Goal: Task Accomplishment & Management: Complete application form

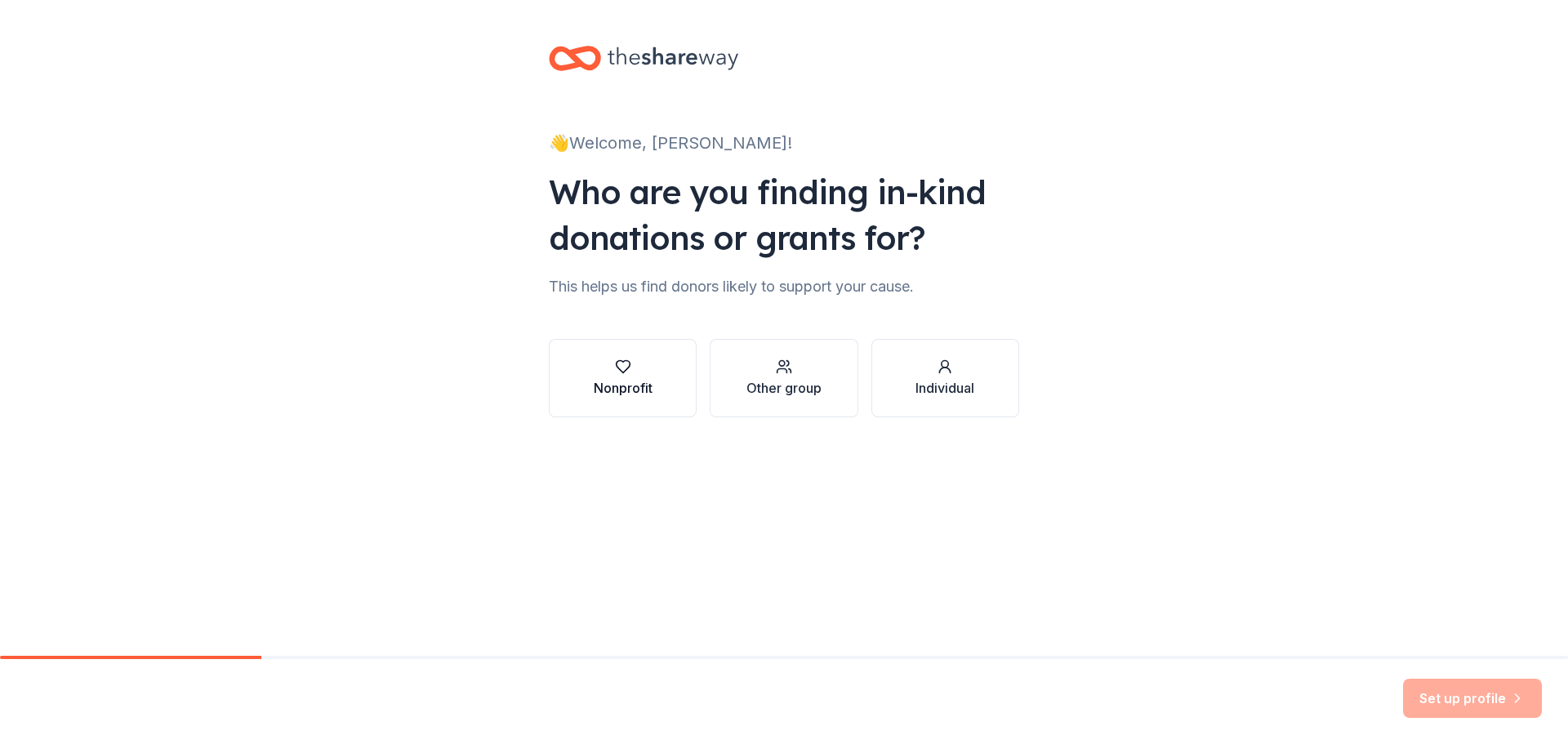
click at [616, 387] on div "Nonprofit" at bounding box center [623, 387] width 58 height 19
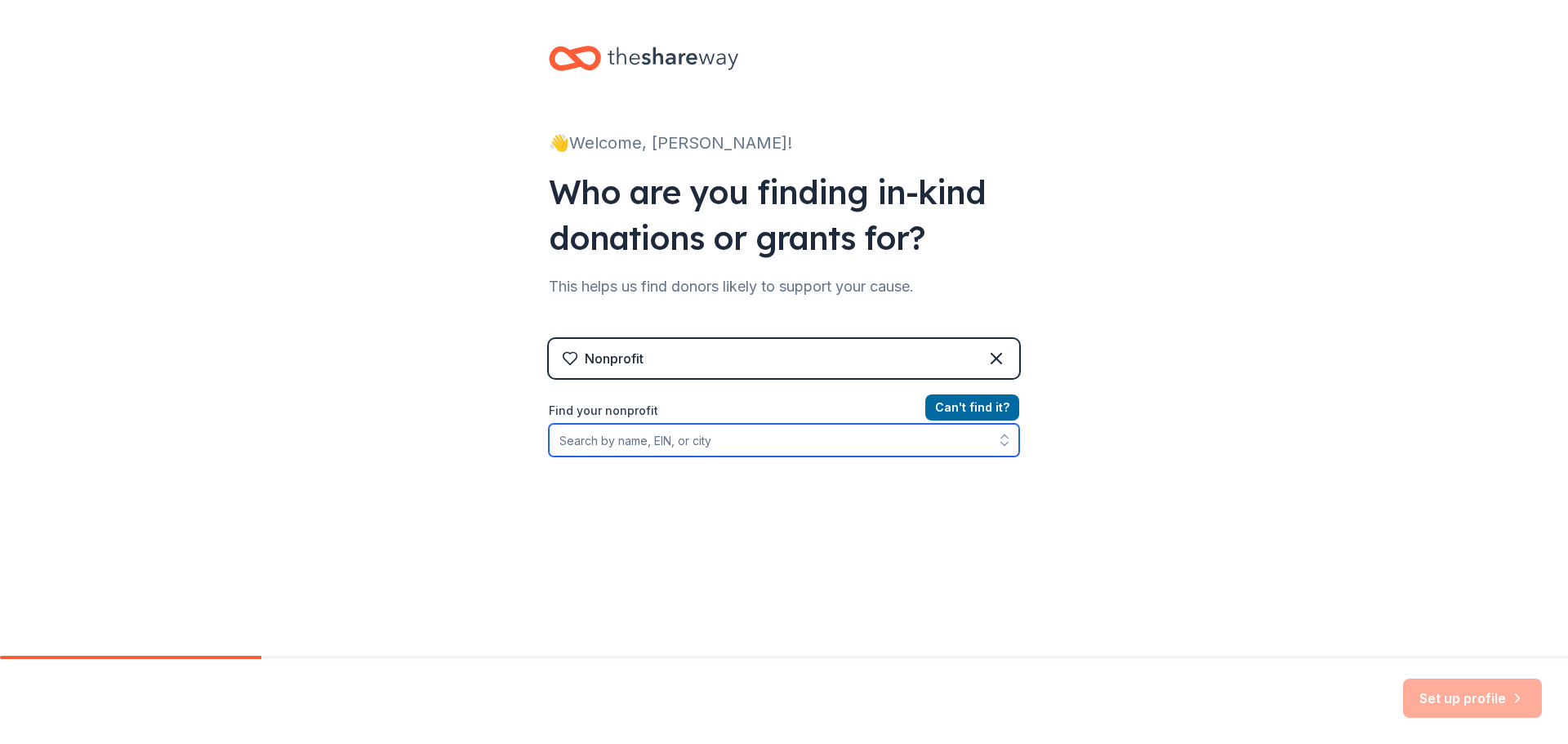
click at [637, 437] on input "Find your nonprofit" at bounding box center [784, 439] width 471 height 32
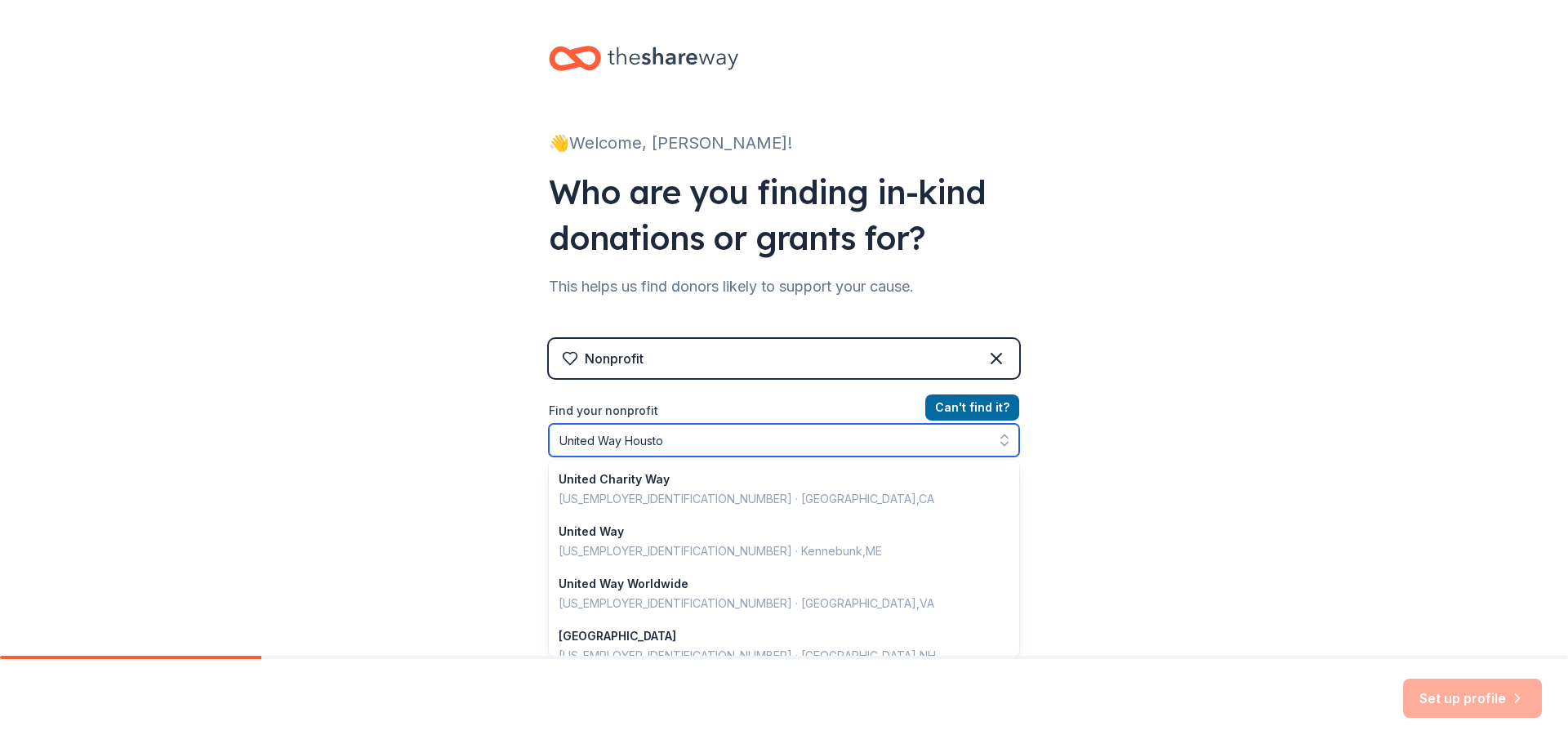
type input "United Way Houston"
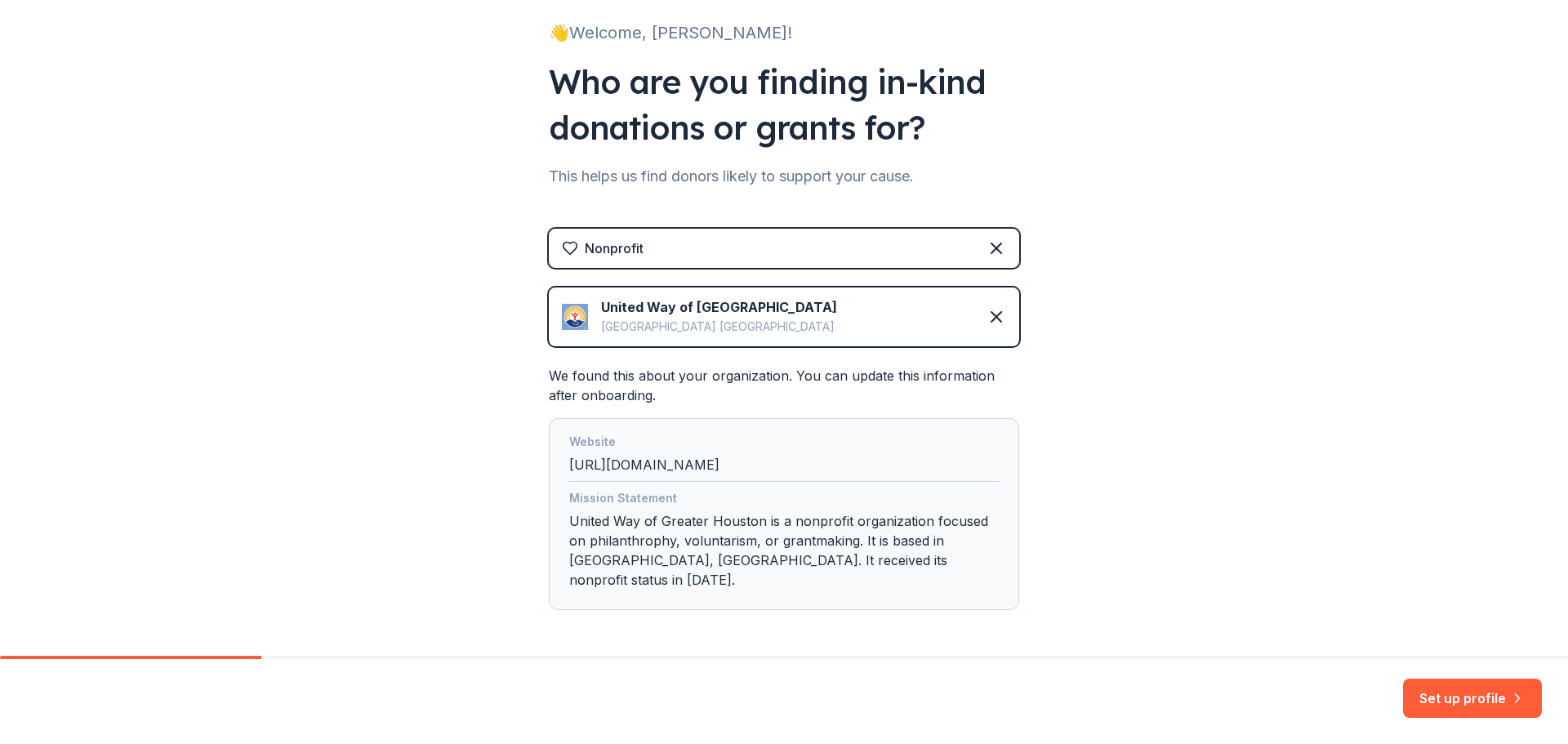
scroll to position [156, 0]
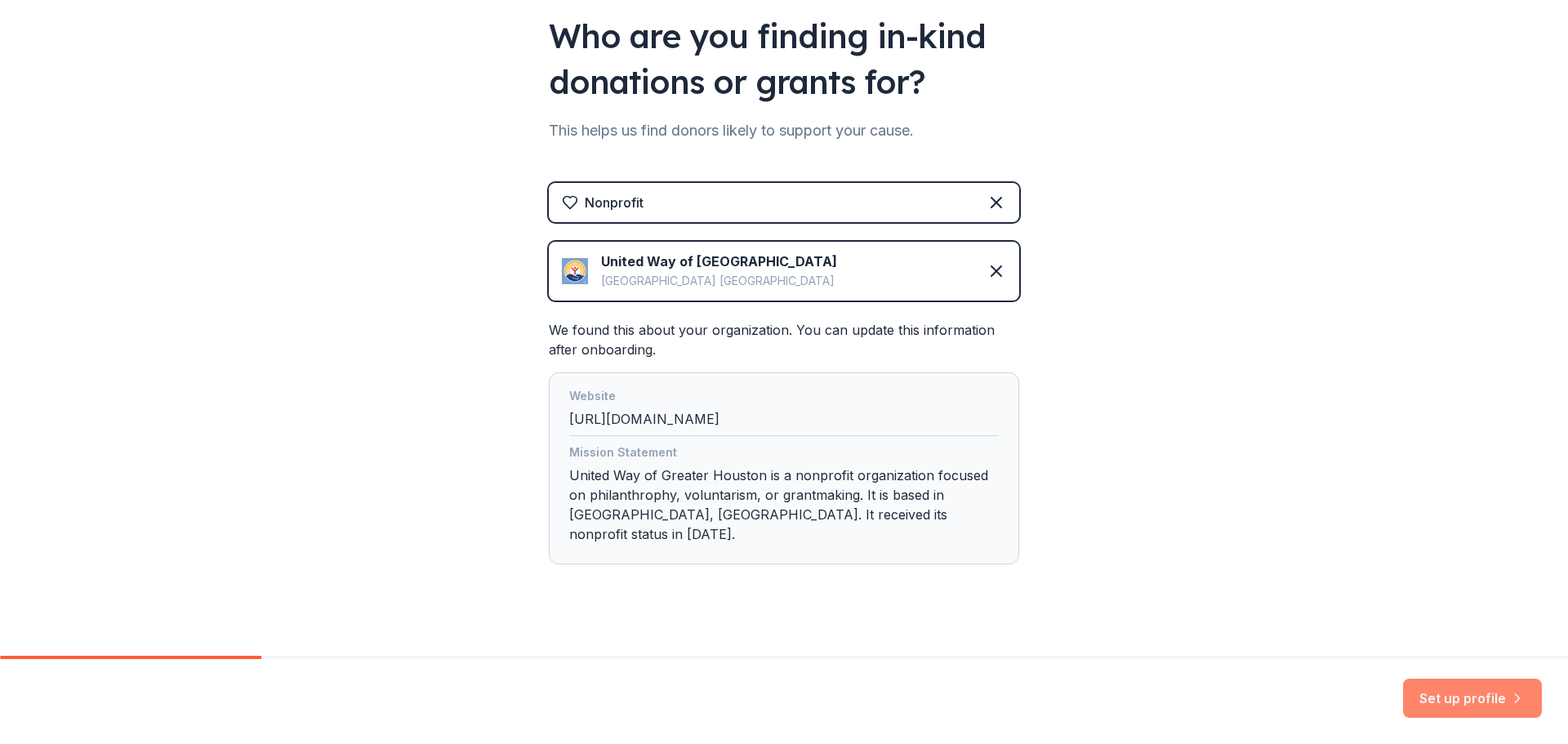
click at [1468, 693] on button "Set up profile" at bounding box center [1473, 698] width 139 height 39
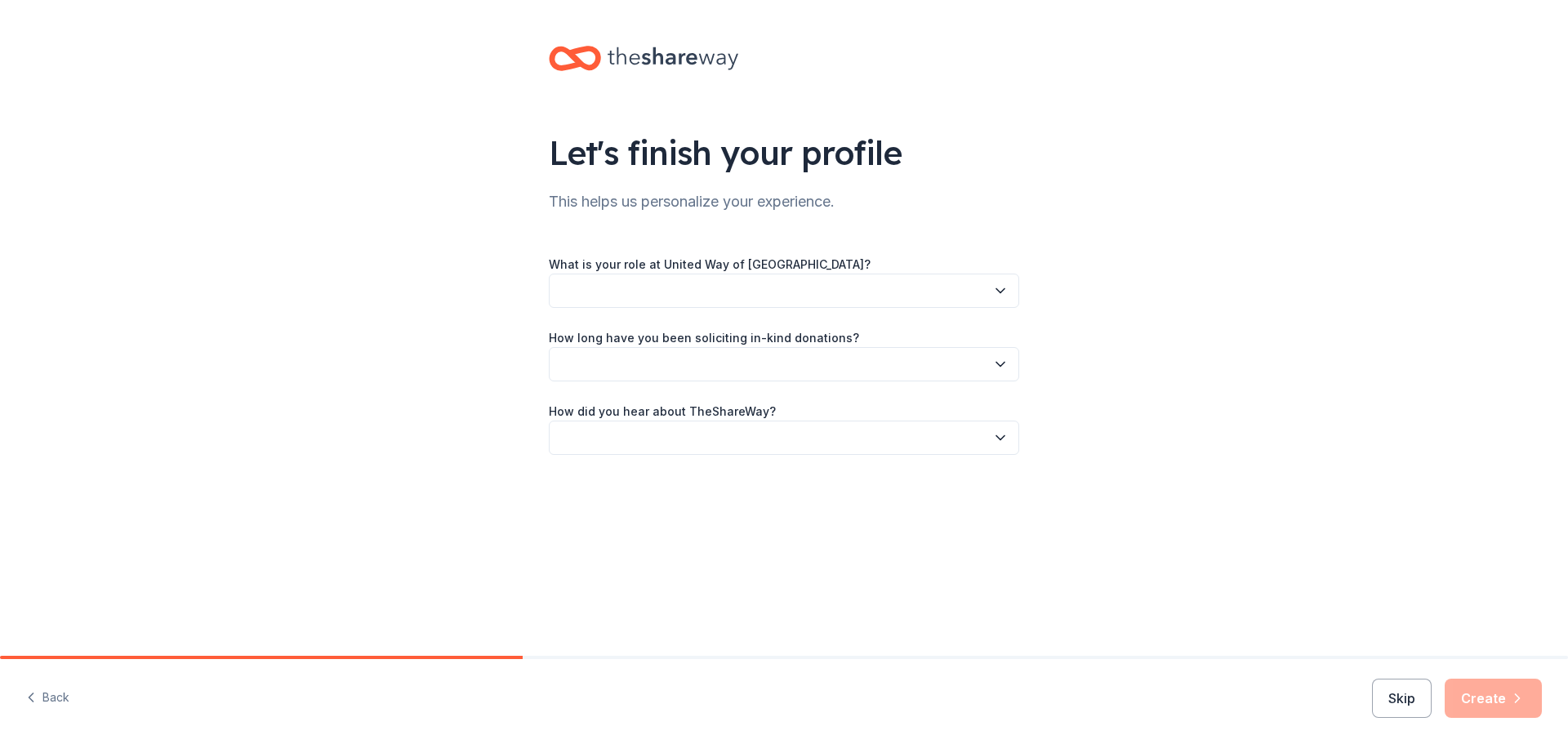
click at [990, 292] on button "button" at bounding box center [784, 290] width 471 height 34
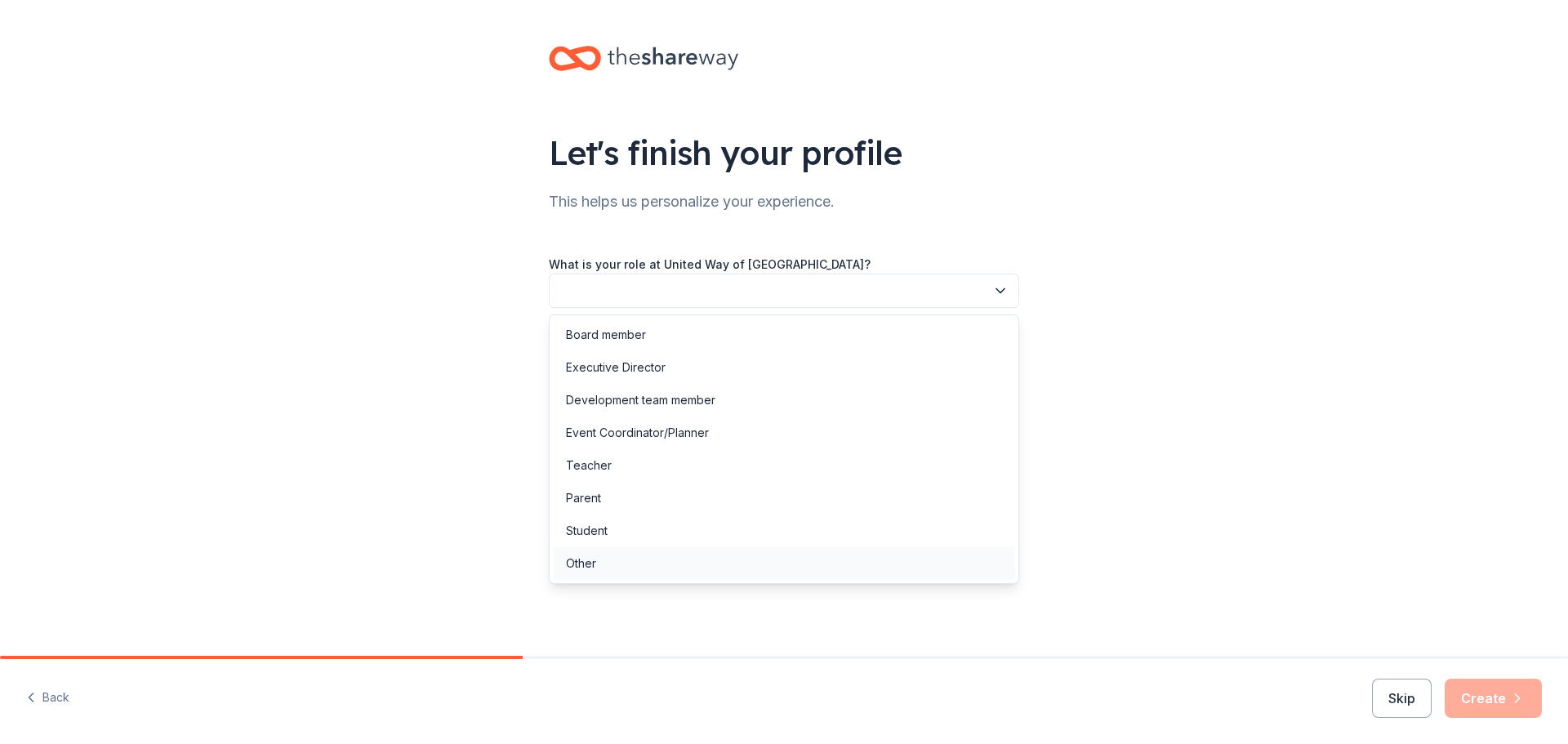
click at [699, 568] on div "Other" at bounding box center [784, 563] width 462 height 32
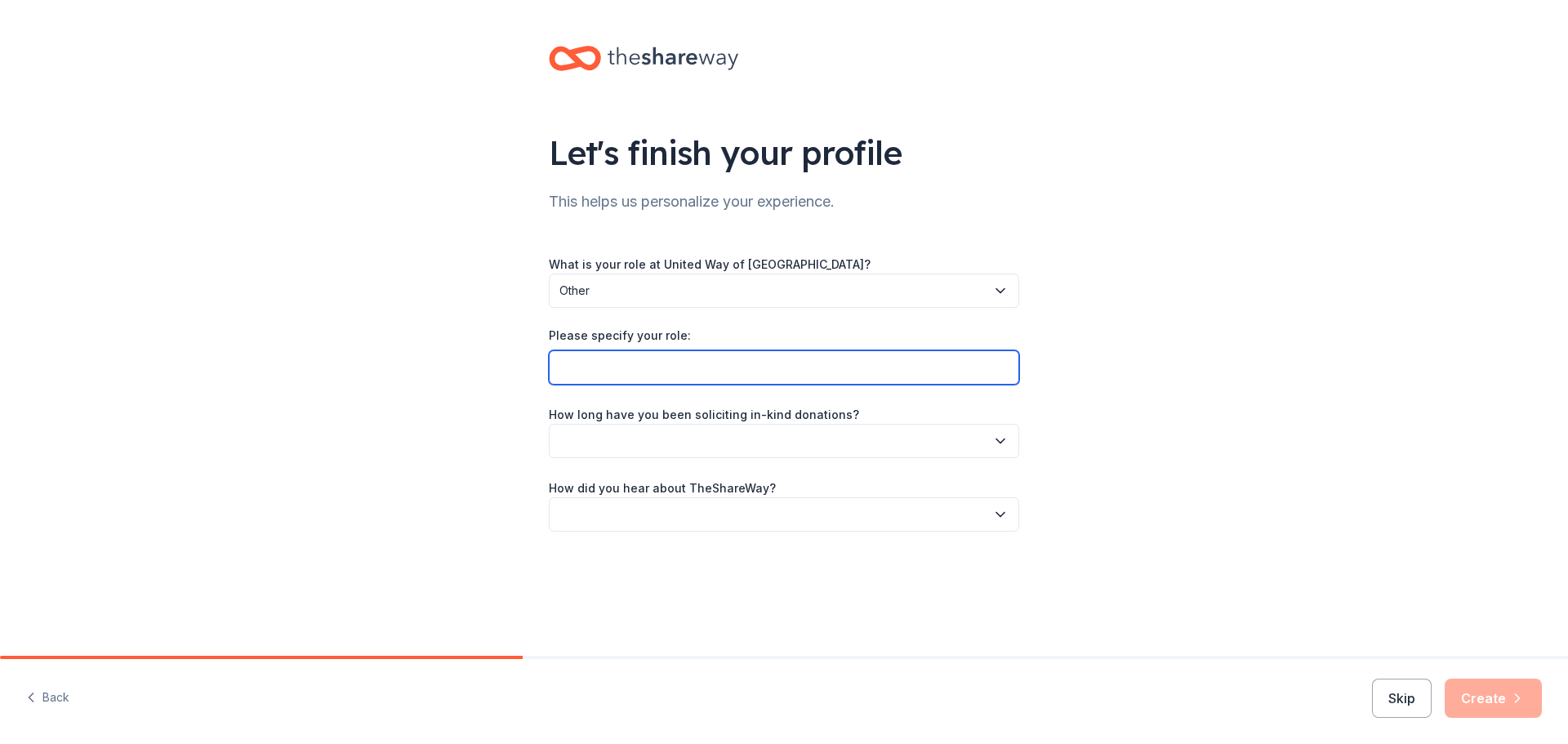
click at [770, 359] on input "Please specify your role:" at bounding box center [784, 367] width 471 height 34
type input "Volunteer"
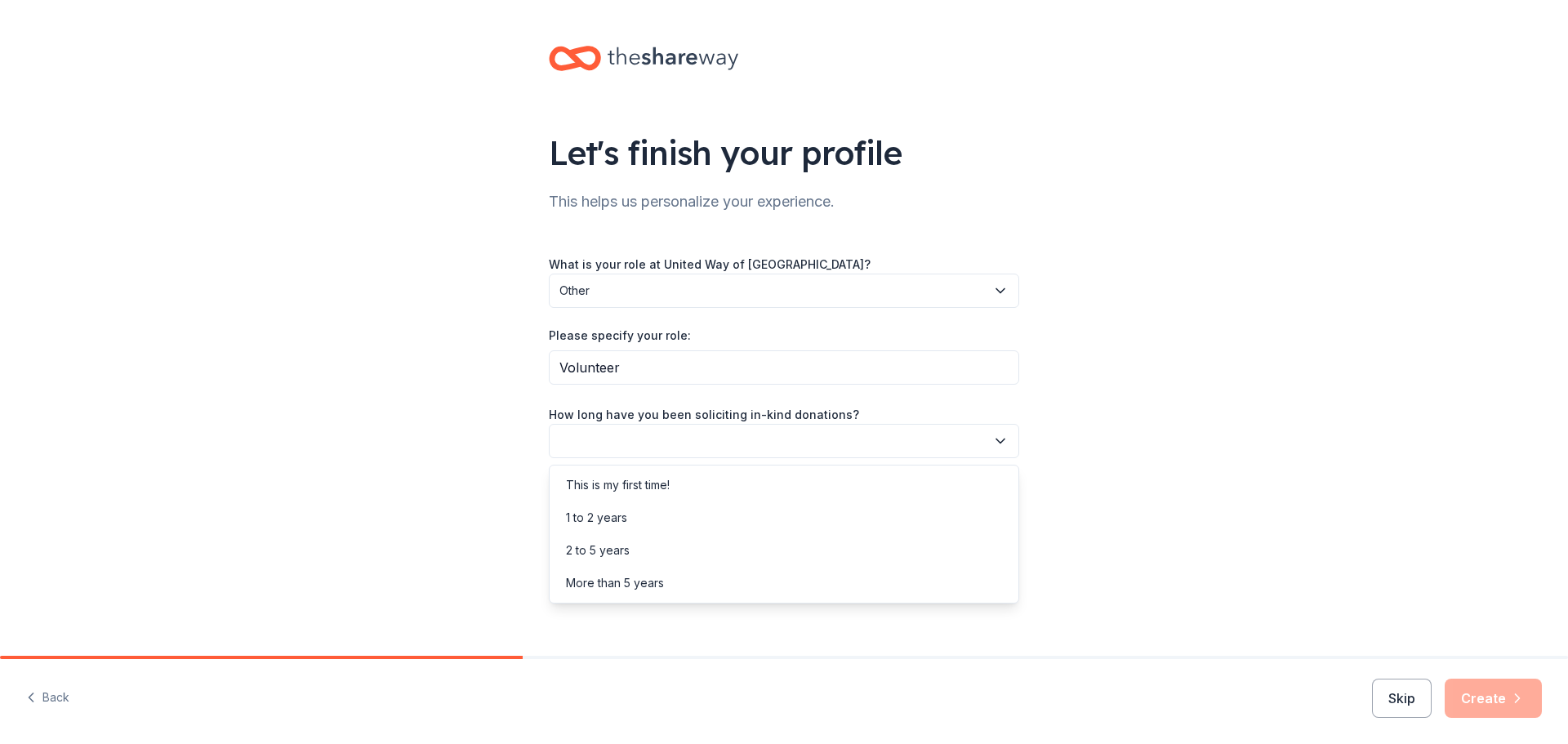
click at [993, 442] on icon "button" at bounding box center [1001, 441] width 17 height 17
click at [789, 590] on div "More than 5 years" at bounding box center [784, 583] width 462 height 32
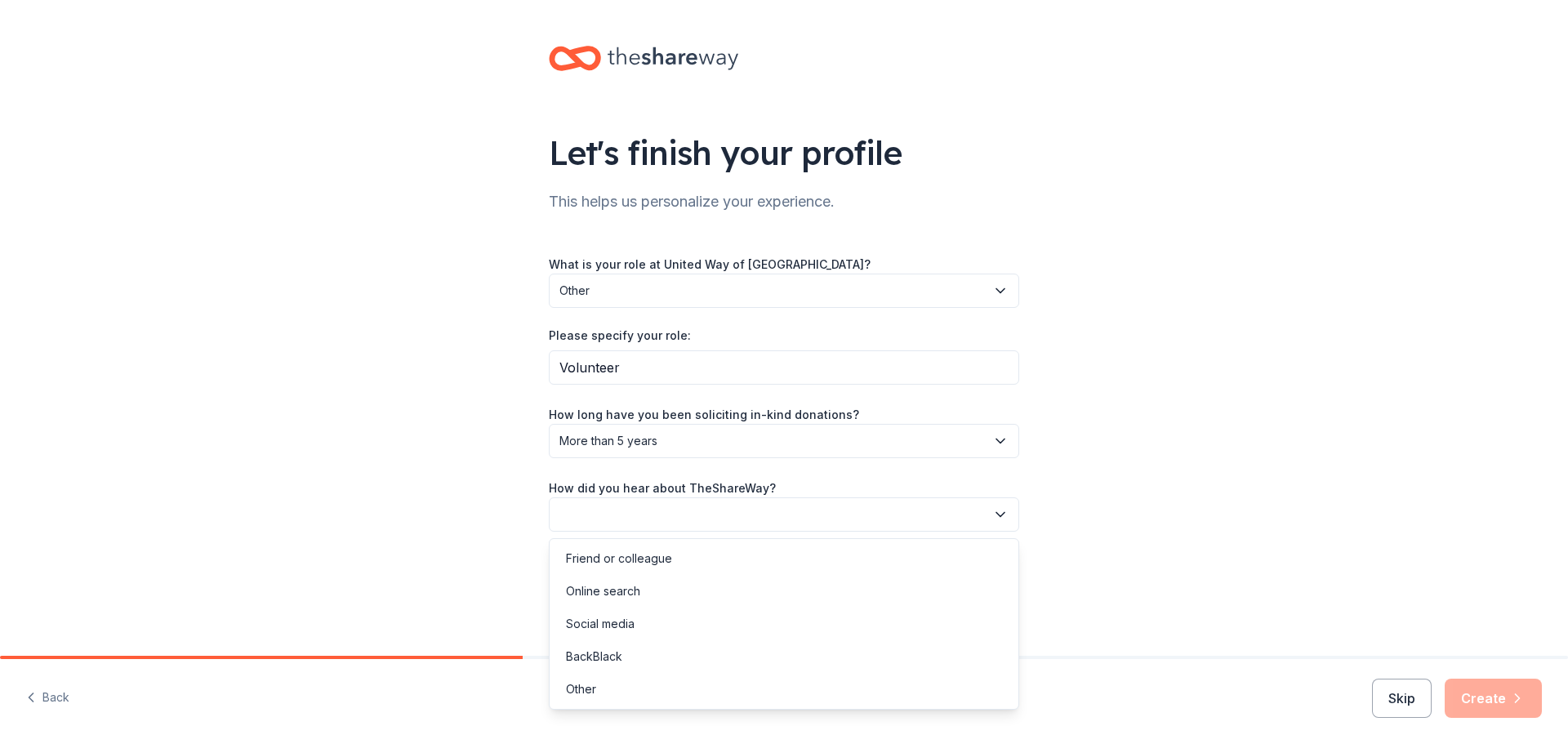
click at [999, 519] on icon "button" at bounding box center [1001, 514] width 17 height 17
click at [939, 562] on div "Friend or colleague" at bounding box center [784, 558] width 462 height 32
click at [1466, 689] on button "Create" at bounding box center [1493, 698] width 97 height 39
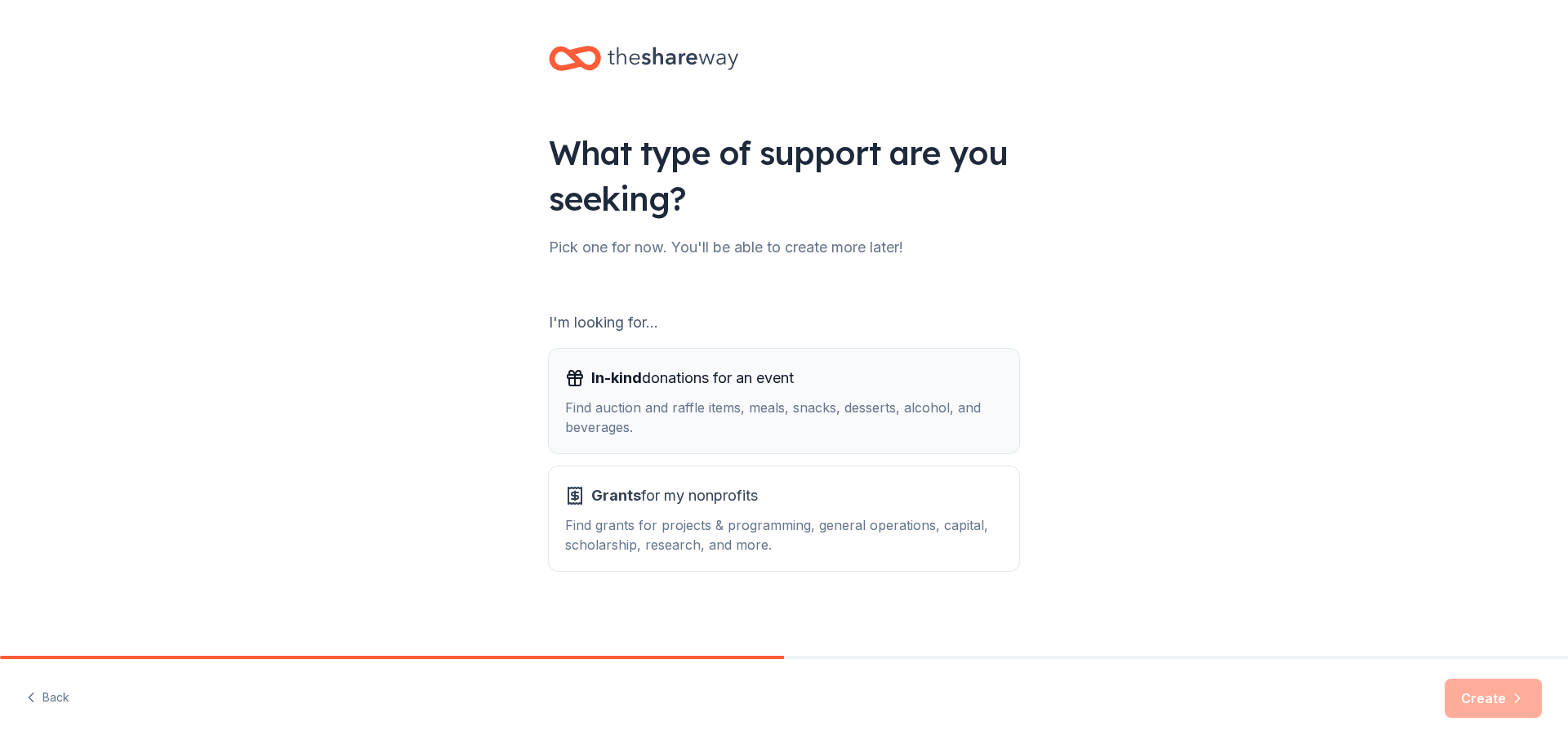
click at [687, 385] on span "In-kind donations for an event" at bounding box center [692, 378] width 203 height 26
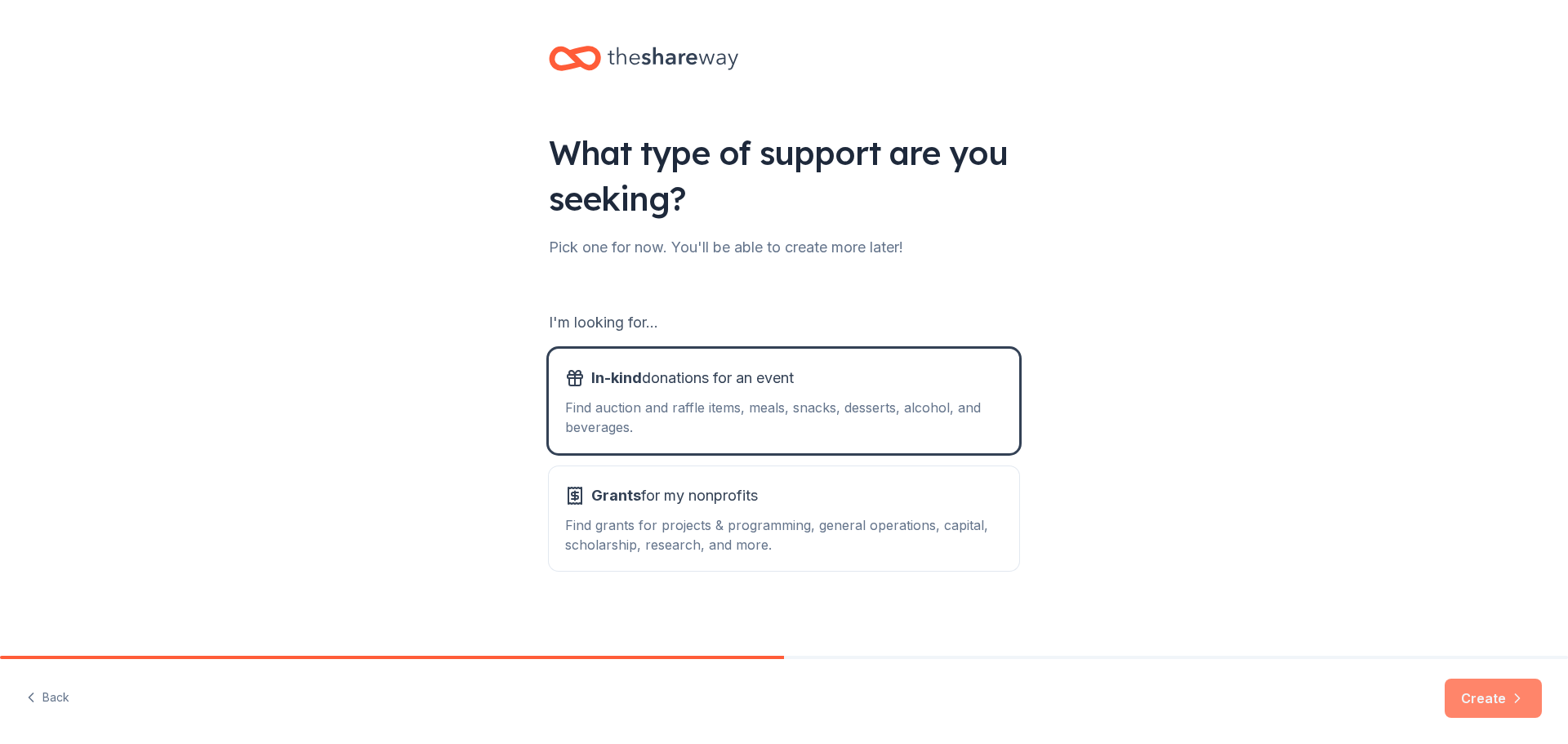
click at [1486, 687] on button "Create" at bounding box center [1493, 698] width 97 height 39
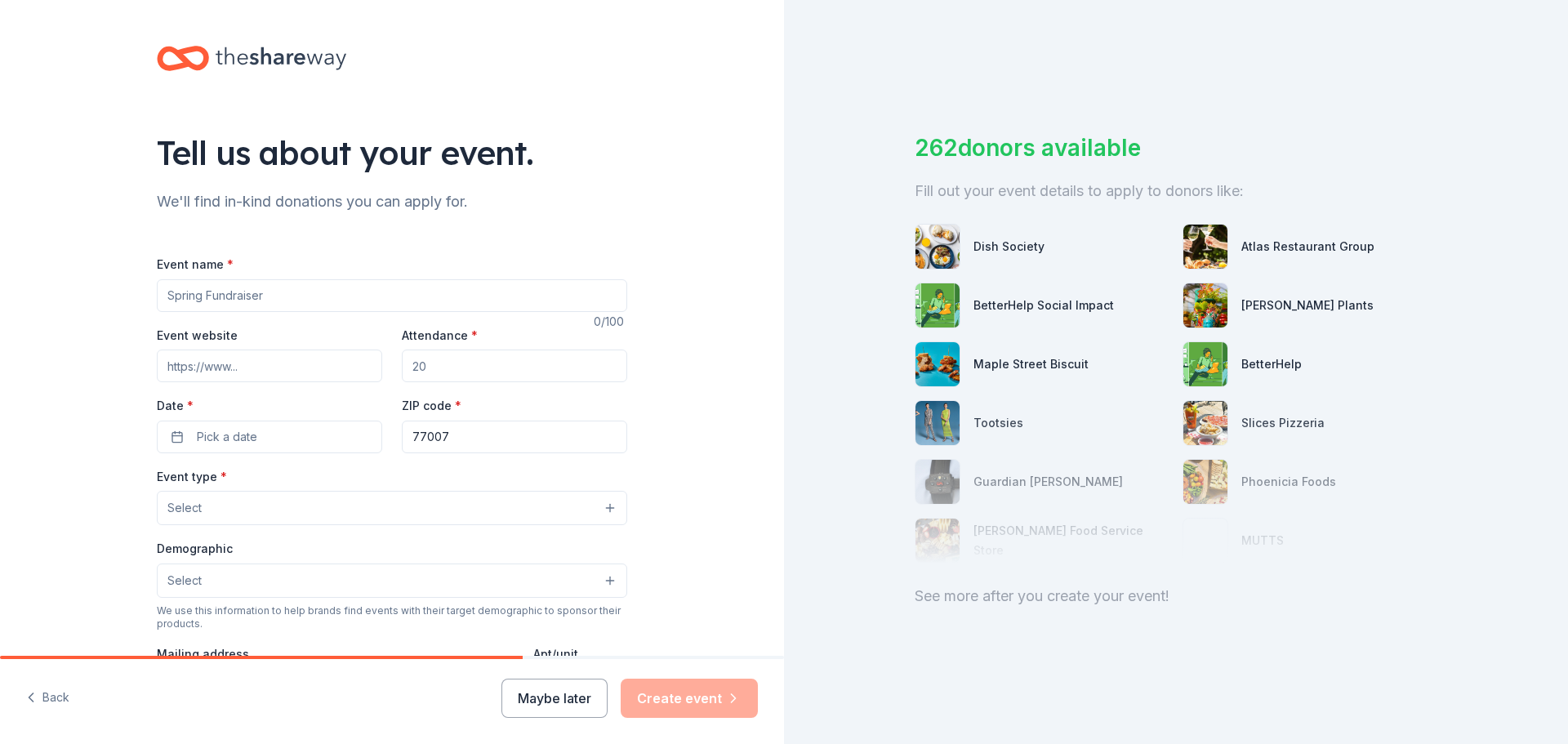
click at [331, 297] on input "Event name *" at bounding box center [392, 295] width 471 height 32
click at [295, 292] on input "Event name *" at bounding box center [392, 295] width 471 height 32
type input "[PERSON_NAME] United Way Campaign - Golf Tournament"
click at [236, 441] on span "Pick a date" at bounding box center [226, 436] width 60 height 19
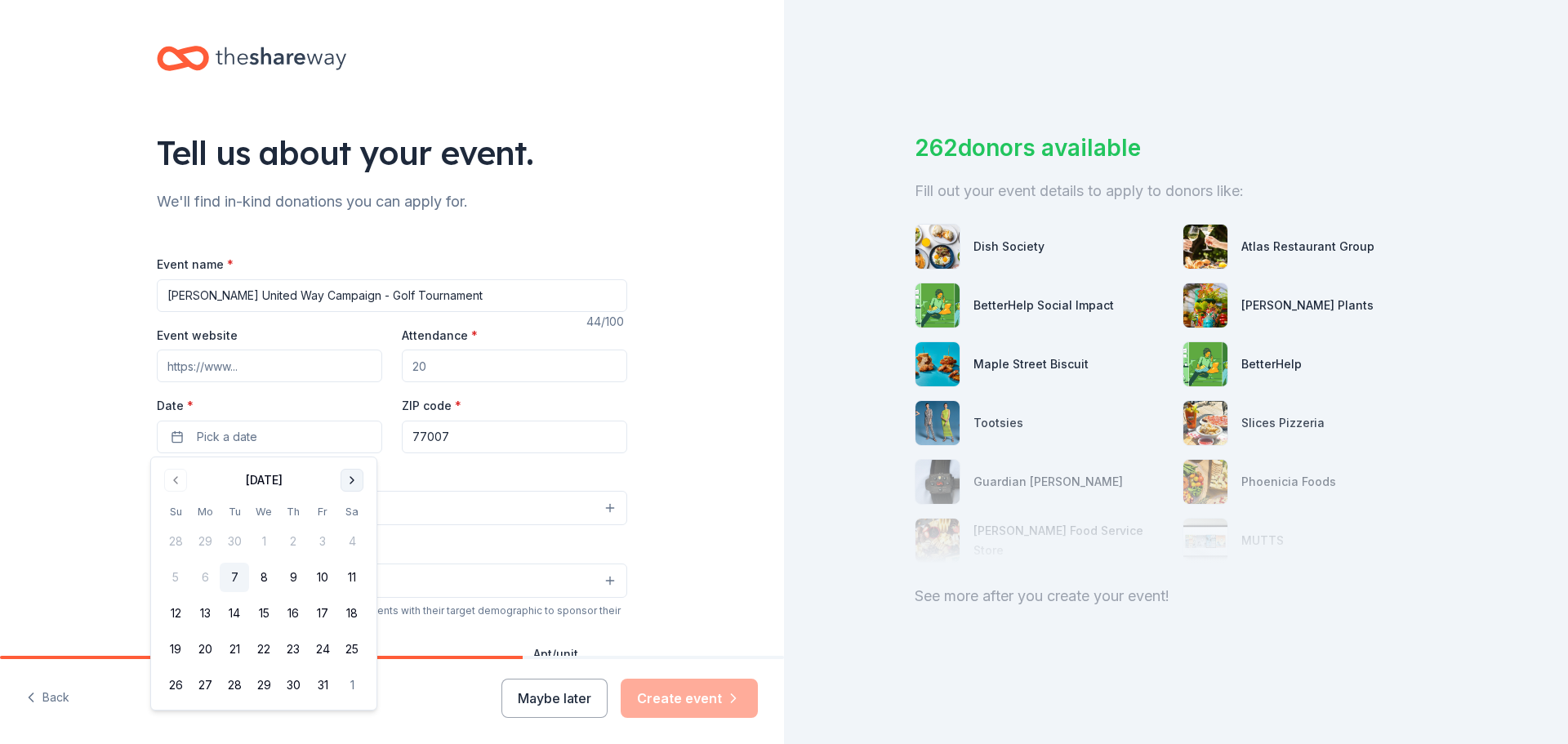
click at [355, 484] on button "Go to next month" at bounding box center [352, 480] width 23 height 23
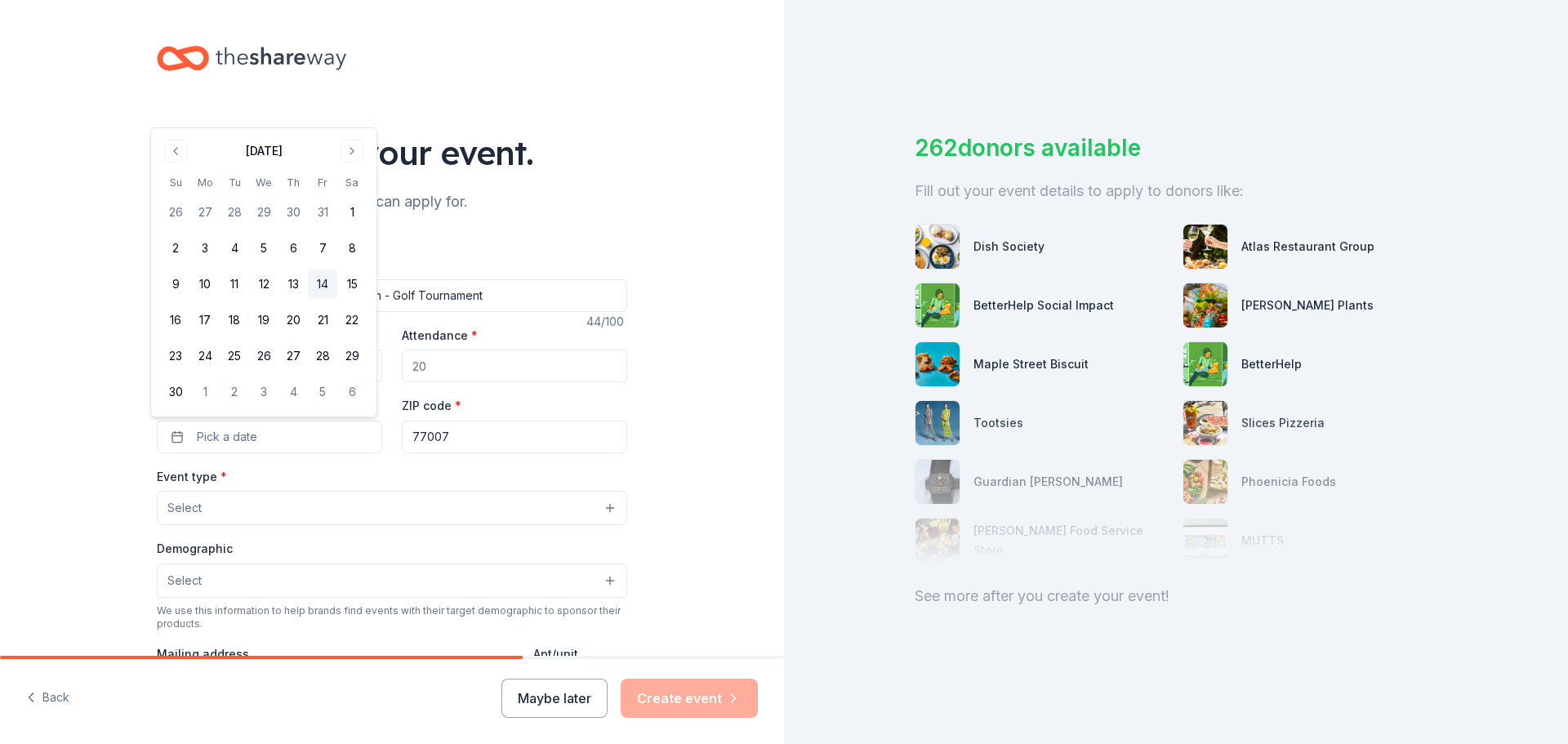
click at [327, 285] on button "14" at bounding box center [322, 284] width 30 height 30
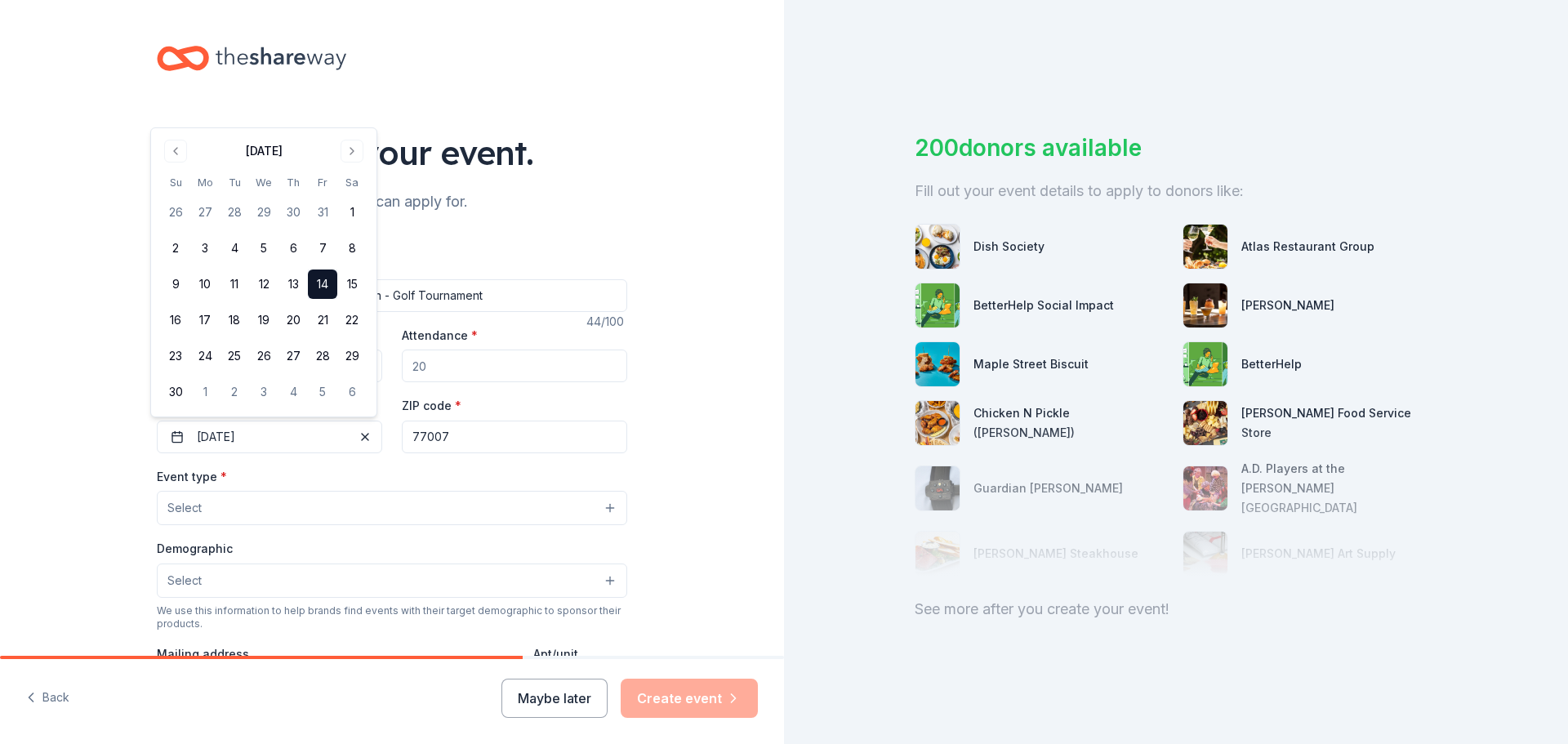
click at [531, 368] on input "Attendance *" at bounding box center [514, 365] width 225 height 32
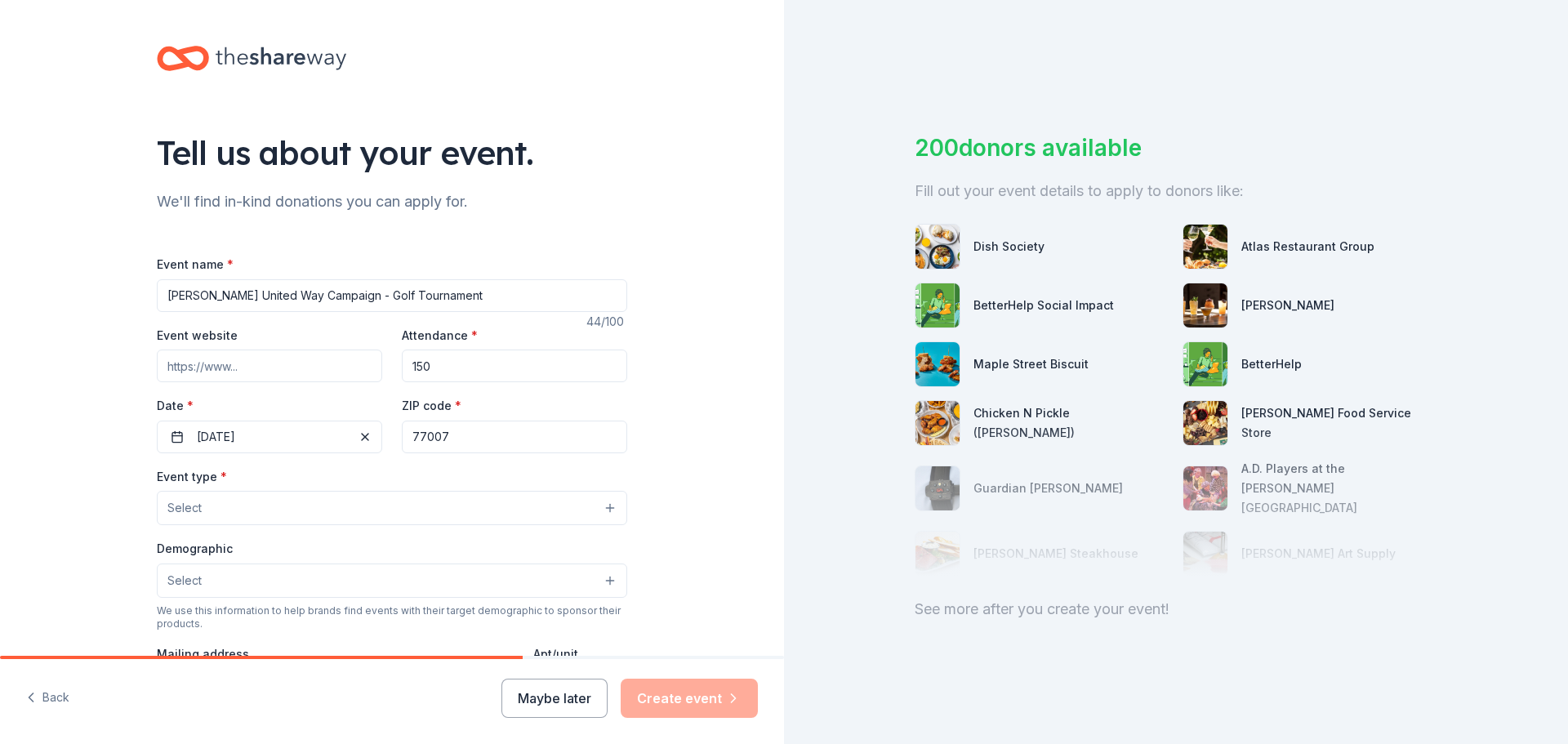
type input "150"
click at [360, 520] on button "Select" at bounding box center [392, 508] width 471 height 34
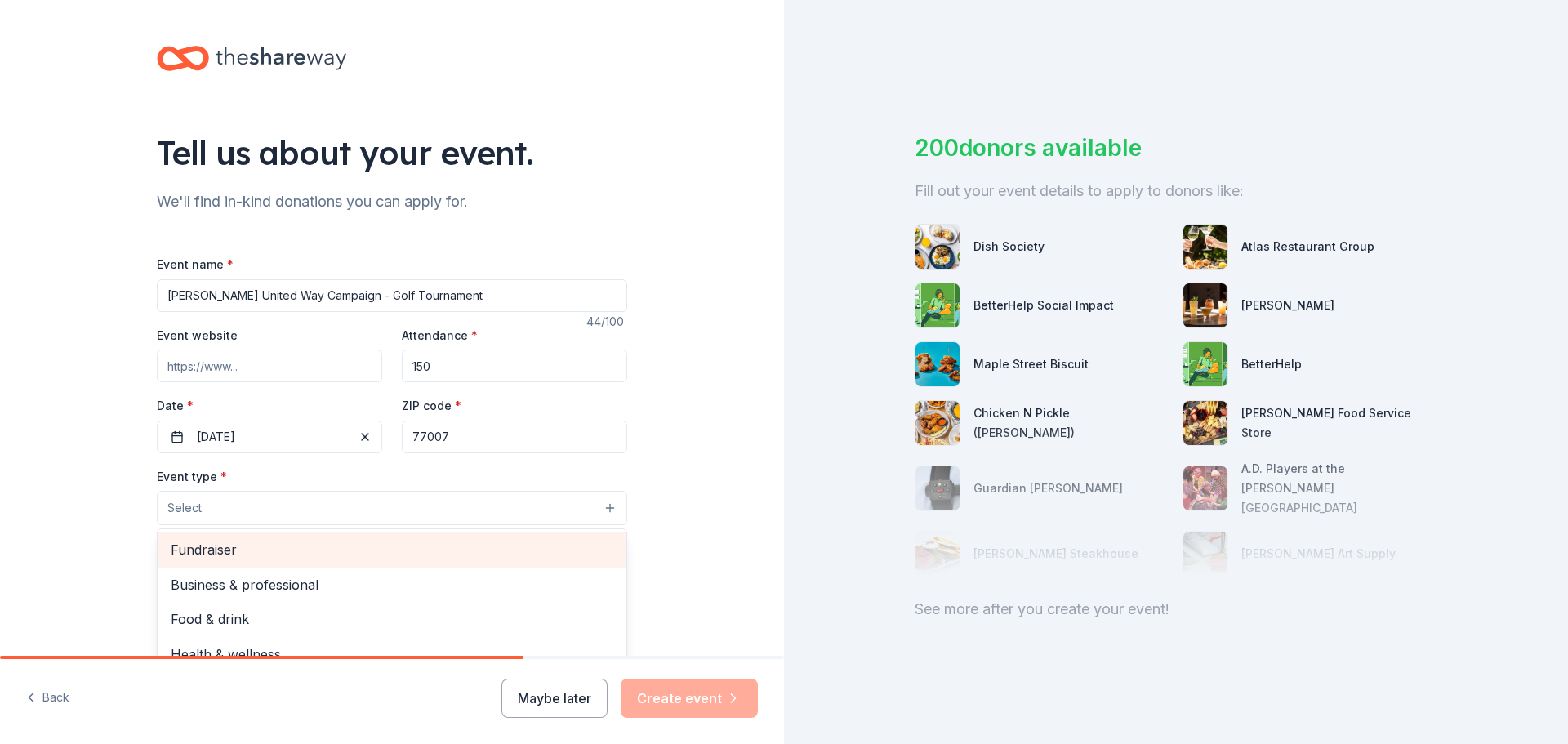
click at [346, 549] on span "Fundraiser" at bounding box center [392, 549] width 443 height 21
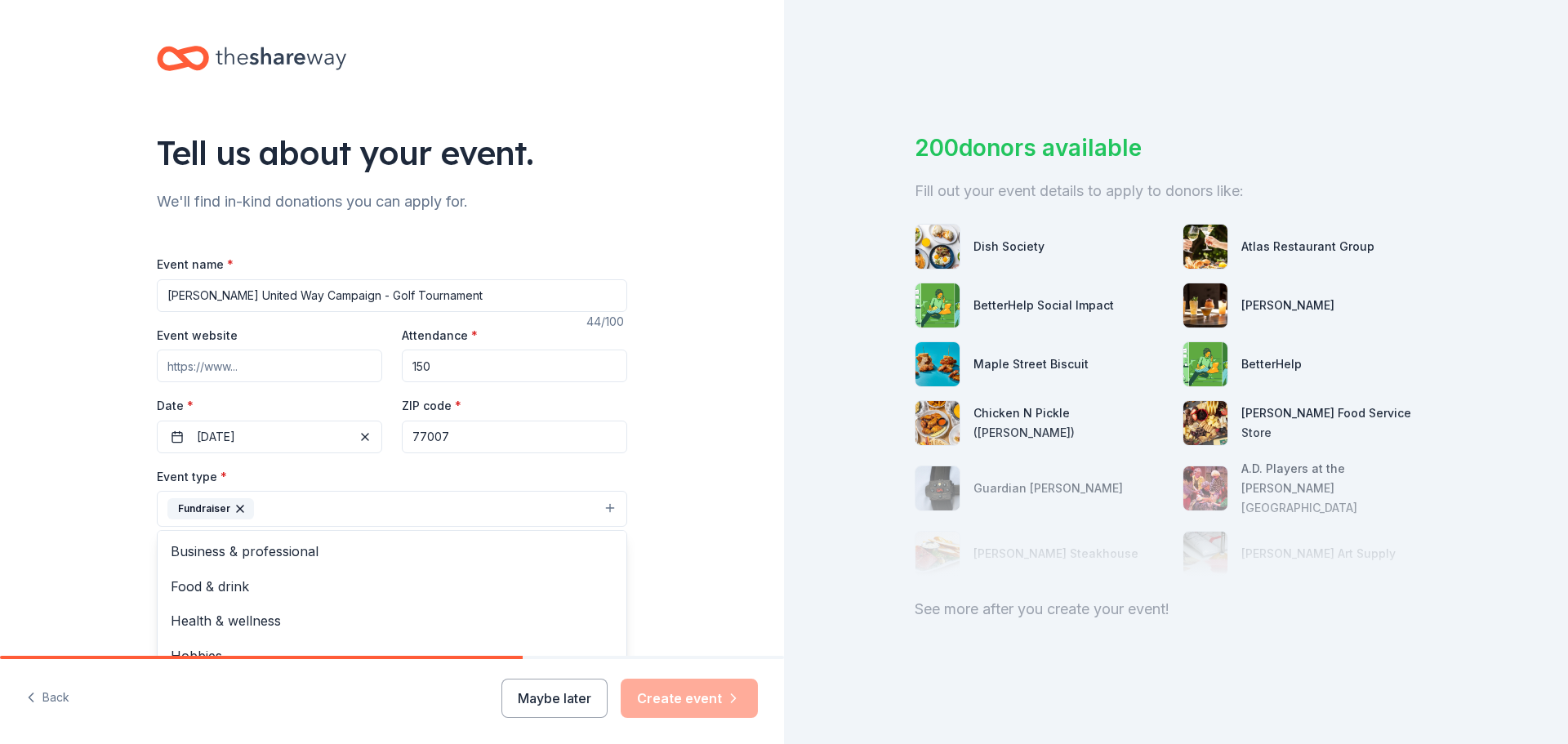
click at [713, 480] on div "Tell us about your event. We'll find in-kind donations you can apply for. Event…" at bounding box center [392, 544] width 784 height 1089
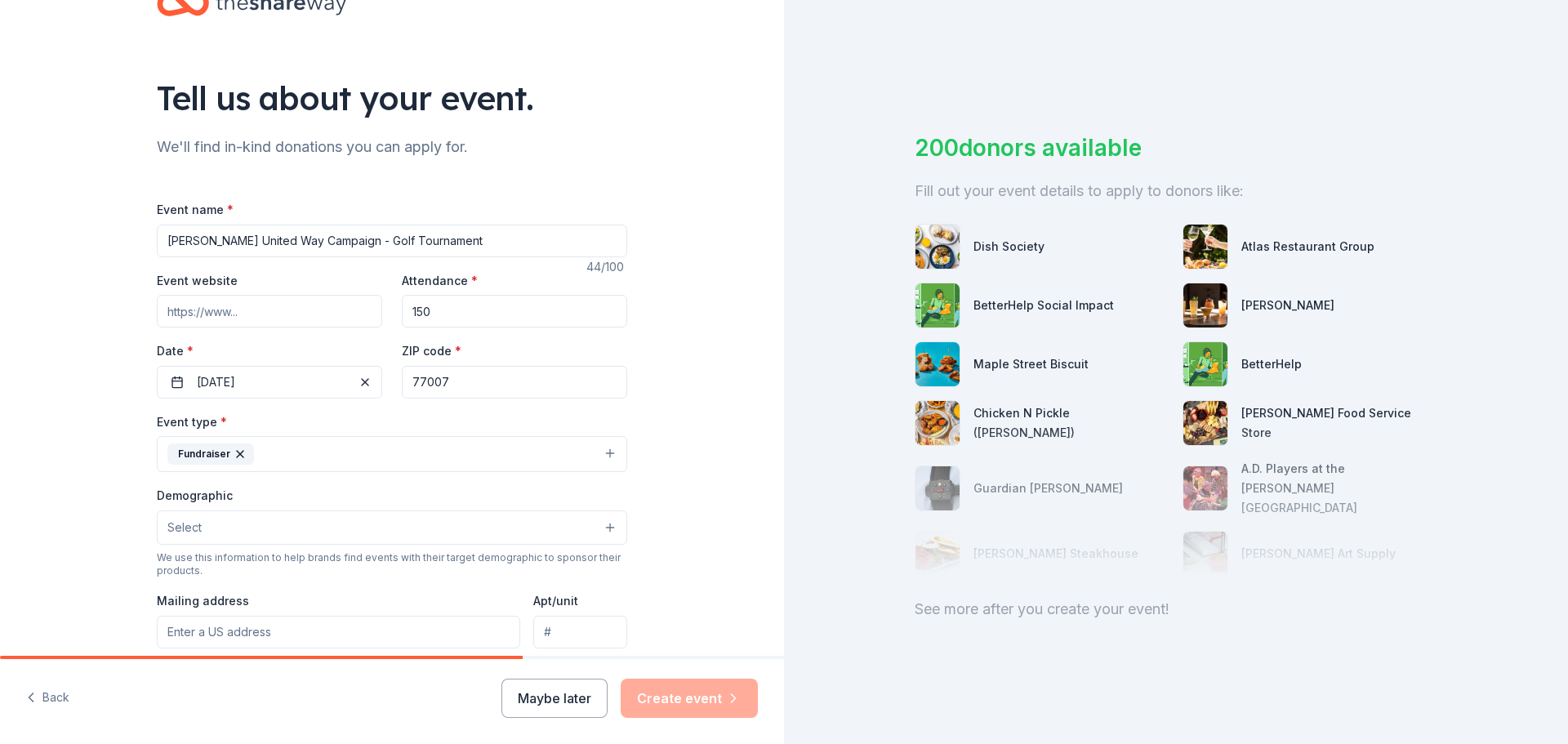
scroll to position [163, 0]
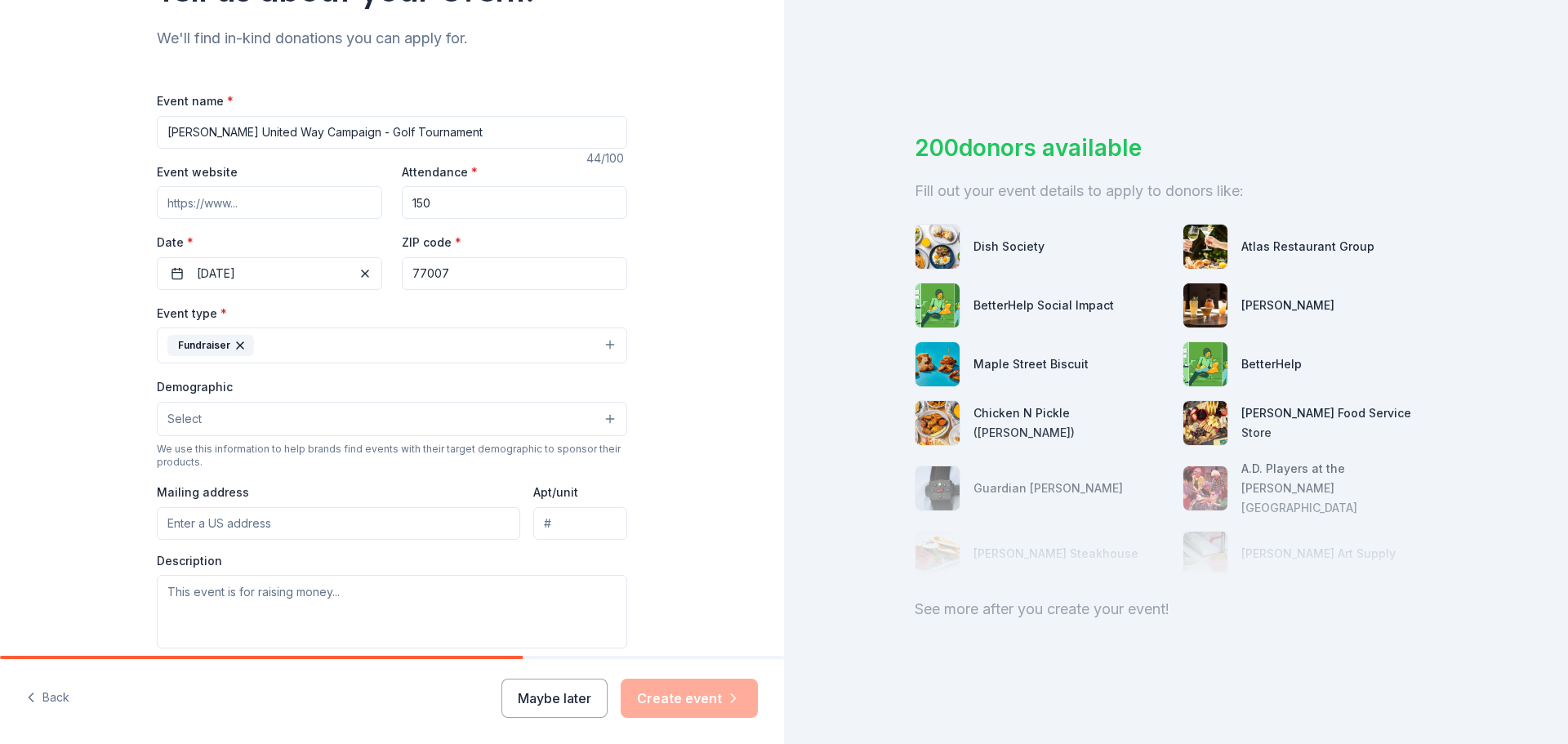
click at [384, 416] on button "Select" at bounding box center [392, 419] width 471 height 34
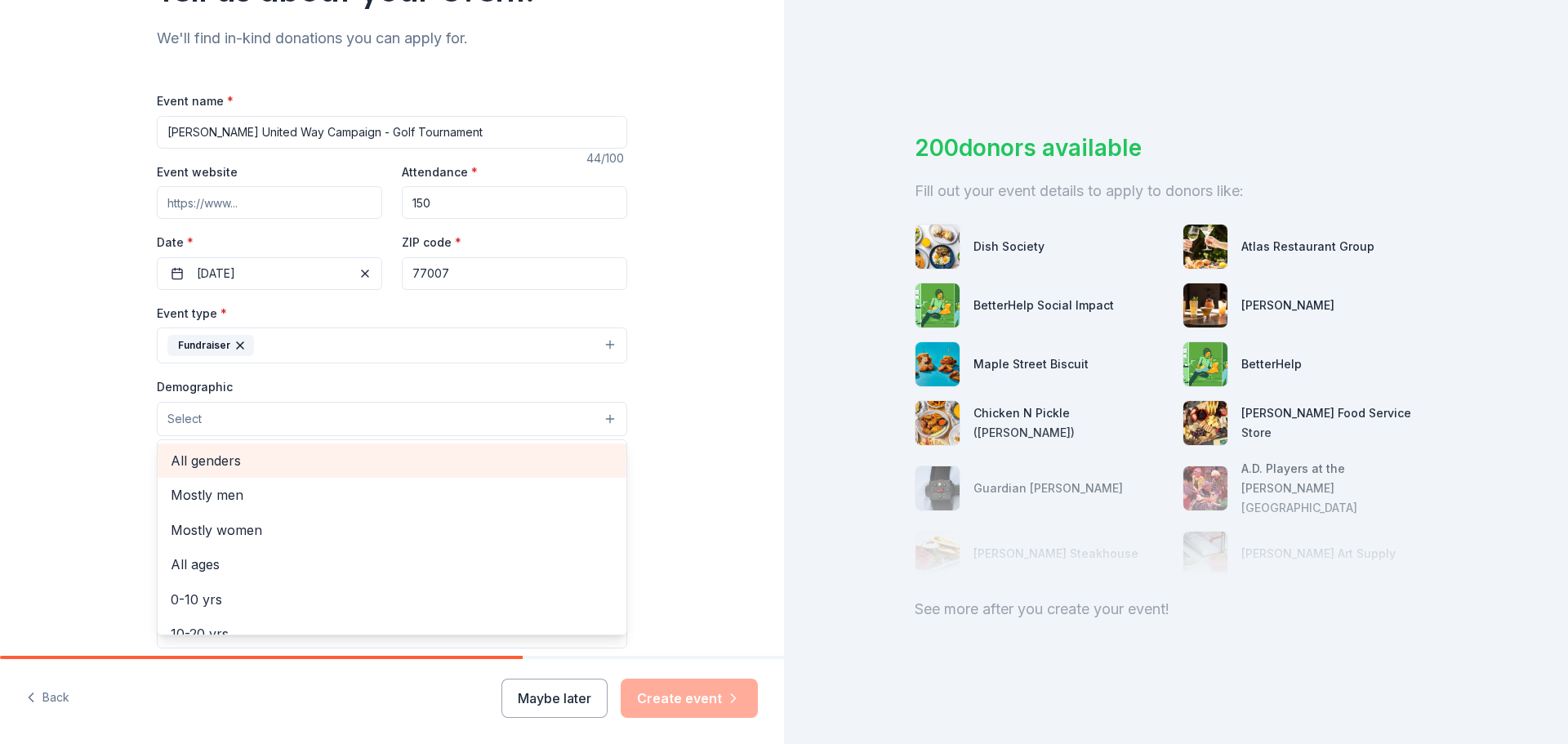
click at [362, 465] on span "All genders" at bounding box center [392, 460] width 443 height 21
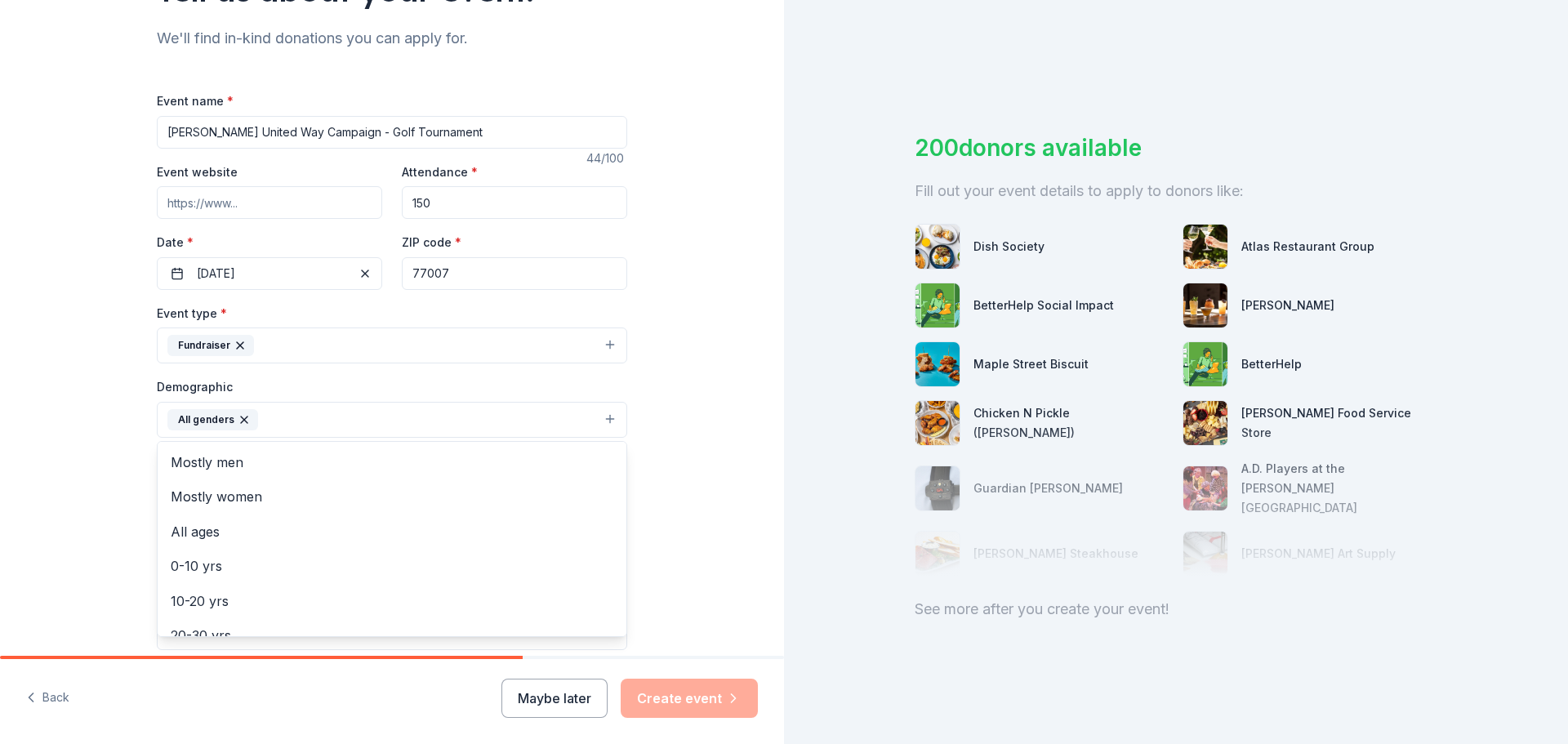
click at [692, 423] on div "Tell us about your event. We'll find in-kind donations you can apply for. Event…" at bounding box center [392, 382] width 784 height 1091
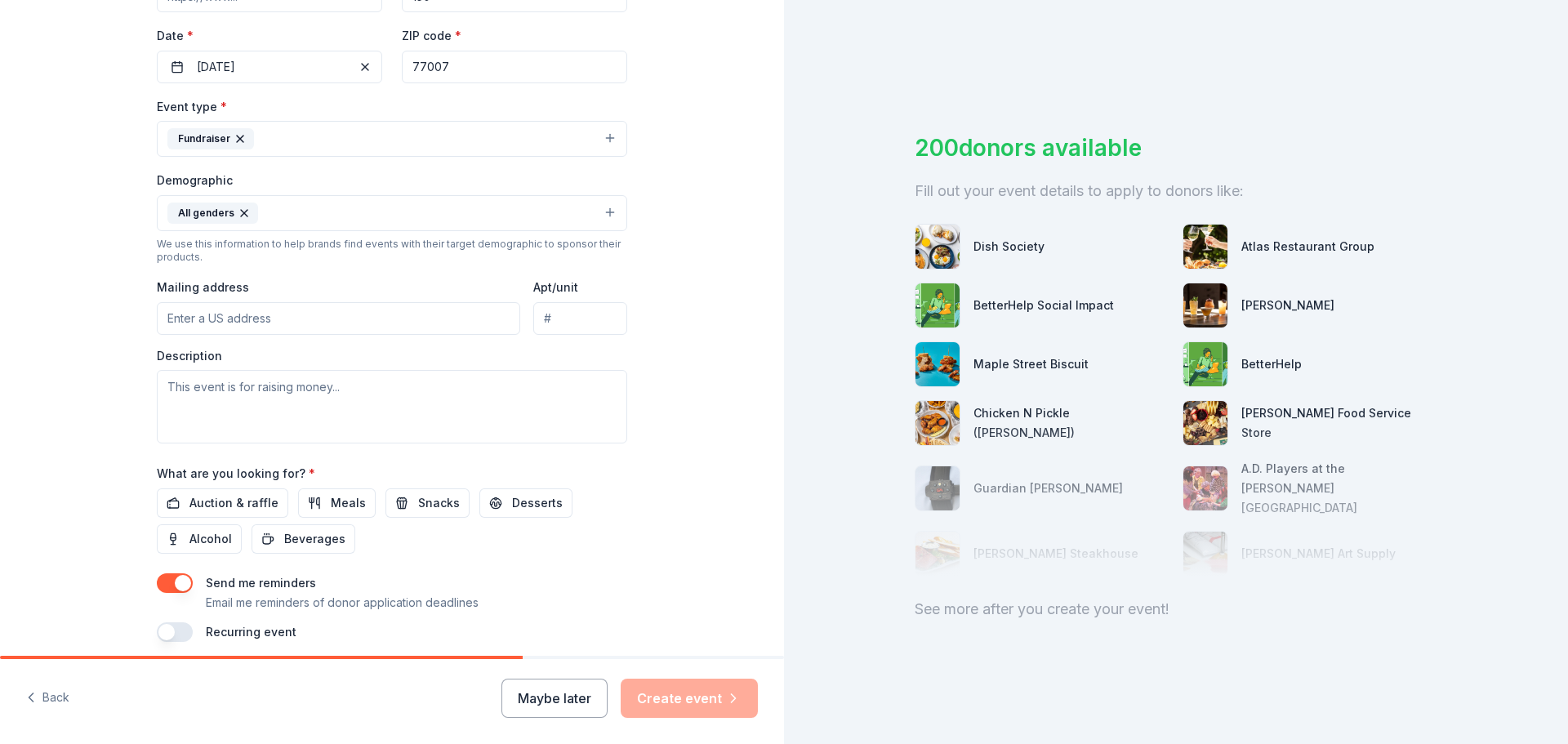
scroll to position [409, 0]
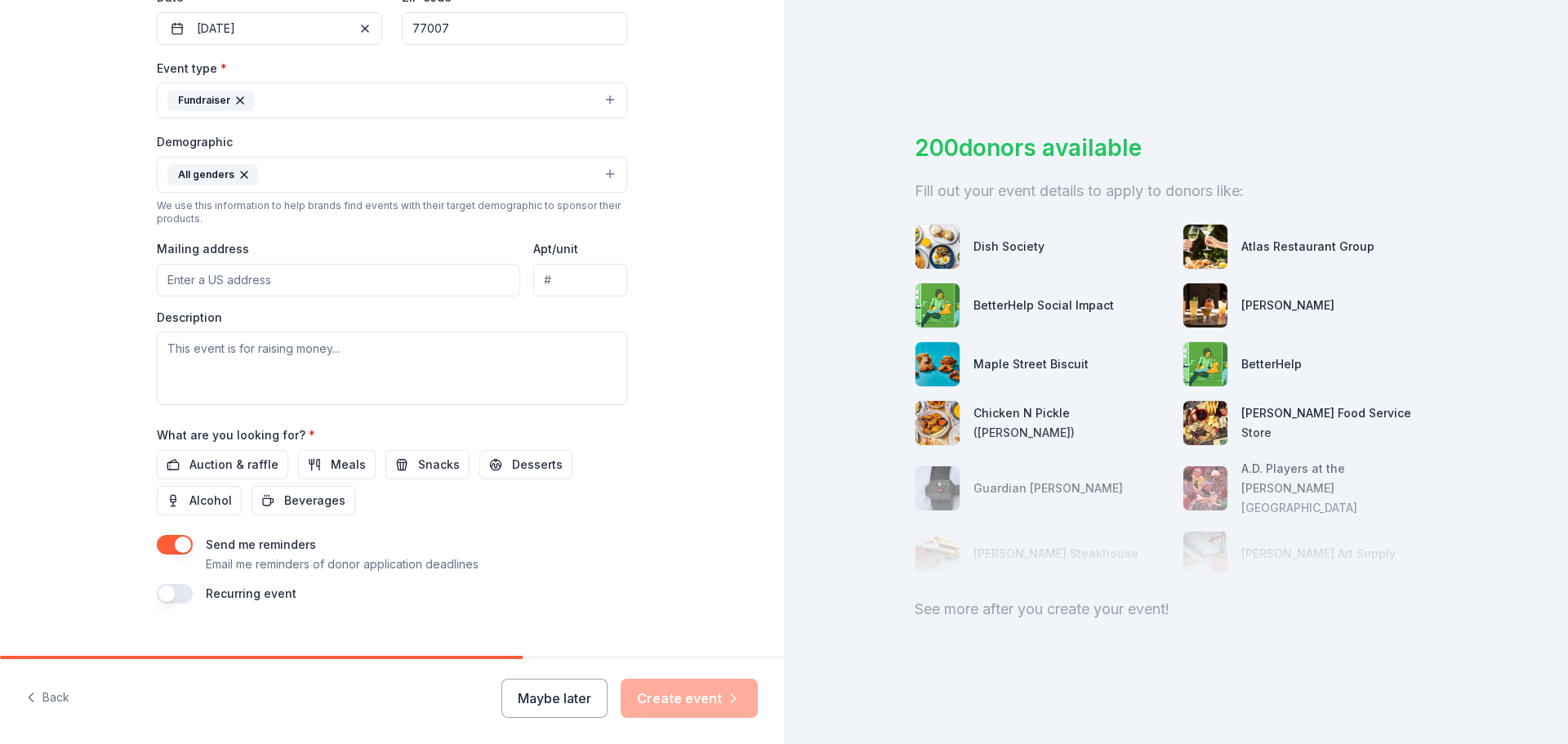
click at [285, 278] on input "Mailing address" at bounding box center [338, 280] width 363 height 32
type input "5985 Rogerdale Road"
type input "Rogerdale River Drive"
drag, startPoint x: 538, startPoint y: 281, endPoint x: 740, endPoint y: 277, distance: 202.0
click at [740, 277] on div "Tell us about your event. We'll find in-kind donations you can apply for. Event…" at bounding box center [392, 136] width 784 height 1091
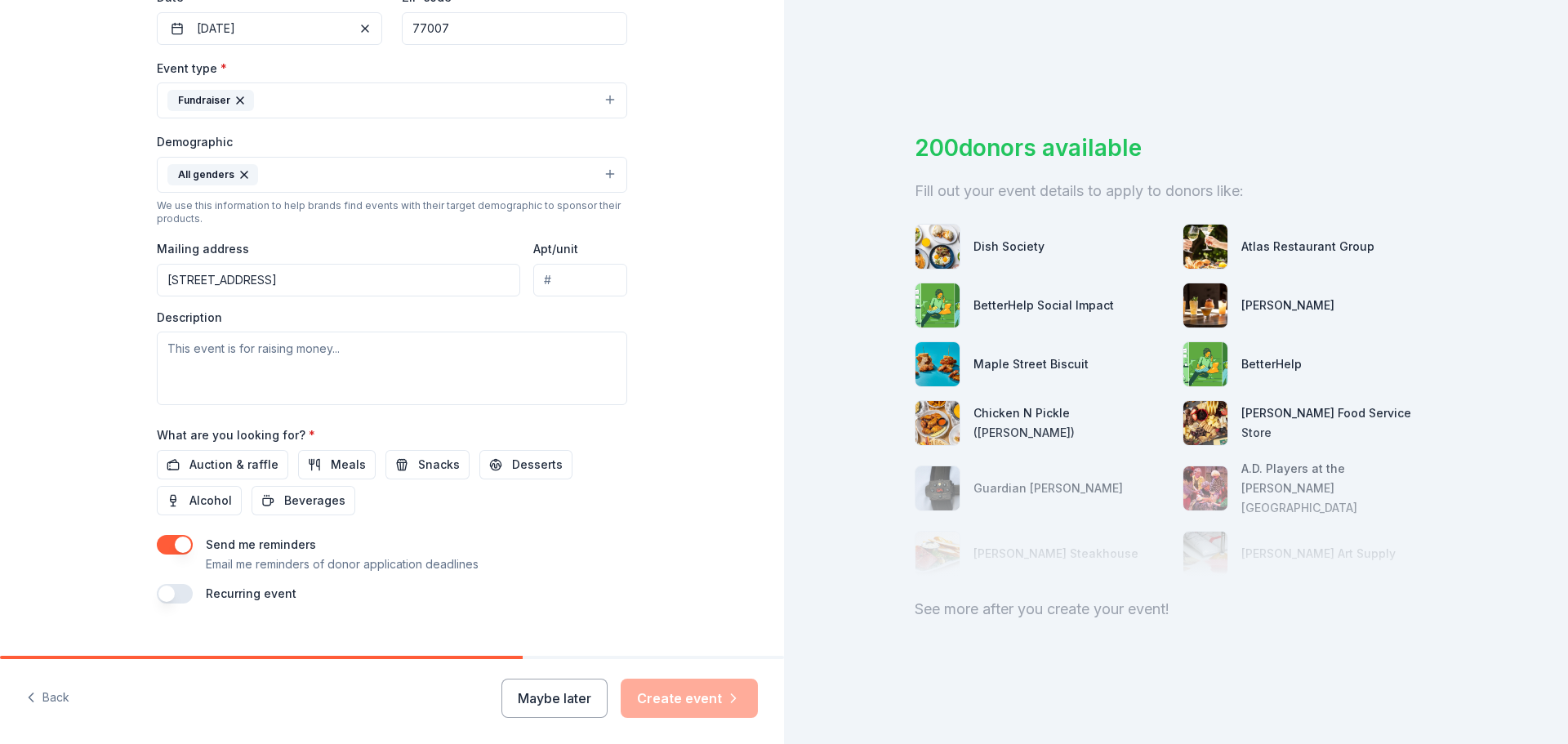
drag, startPoint x: 561, startPoint y: 273, endPoint x: 314, endPoint y: 280, distance: 247.1
click at [561, 273] on input "Apt/unit" at bounding box center [580, 280] width 94 height 32
click at [312, 280] on input "5985 Rogerdale Road" at bounding box center [338, 280] width 363 height 32
type input "5985 Rogerdale Road, Houston, TX, 77072"
click at [223, 359] on textarea at bounding box center [392, 368] width 471 height 73
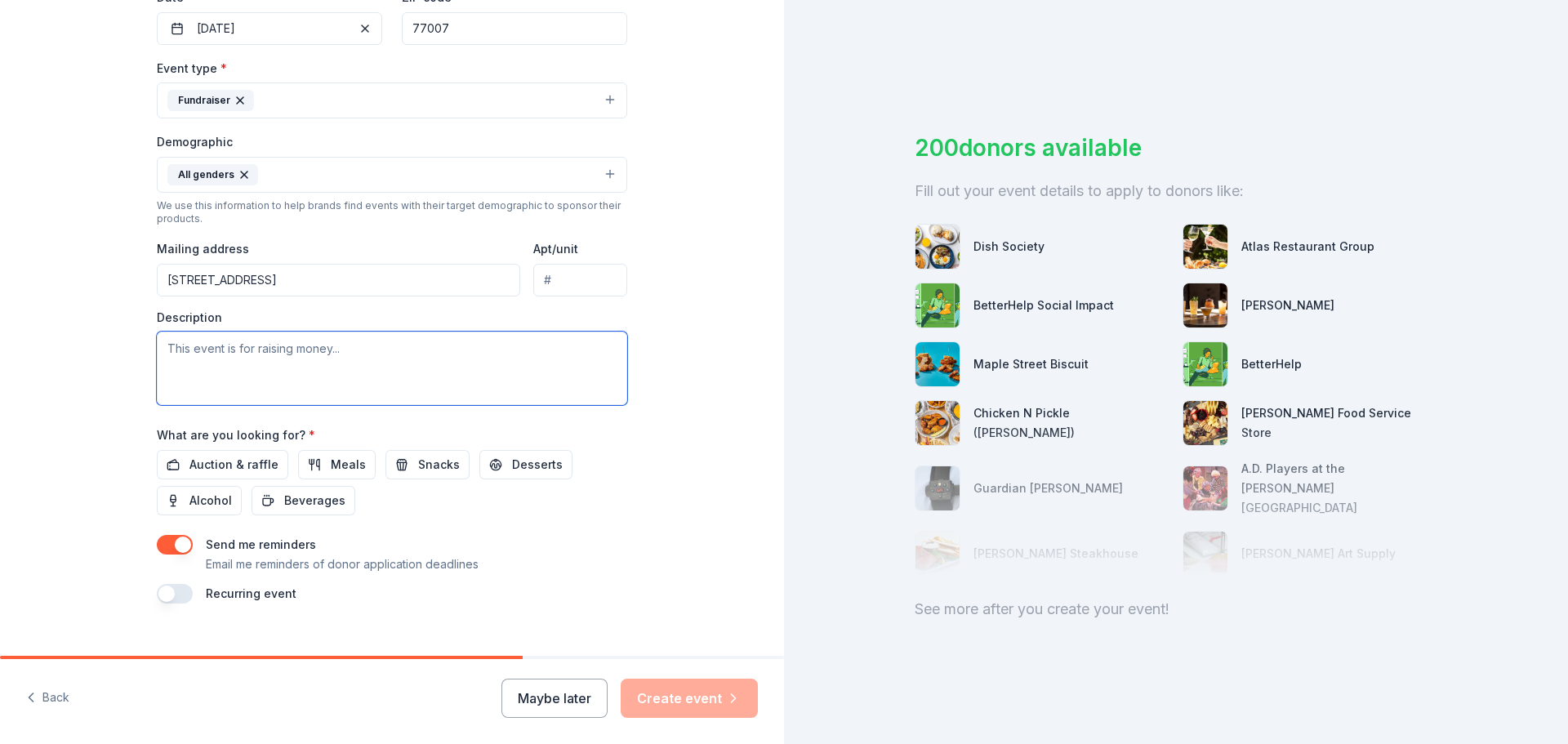
click at [335, 372] on textarea at bounding box center [392, 368] width 471 height 73
paste textarea "100% of the Raffle proceeds will go to United Way and your support would mean a…"
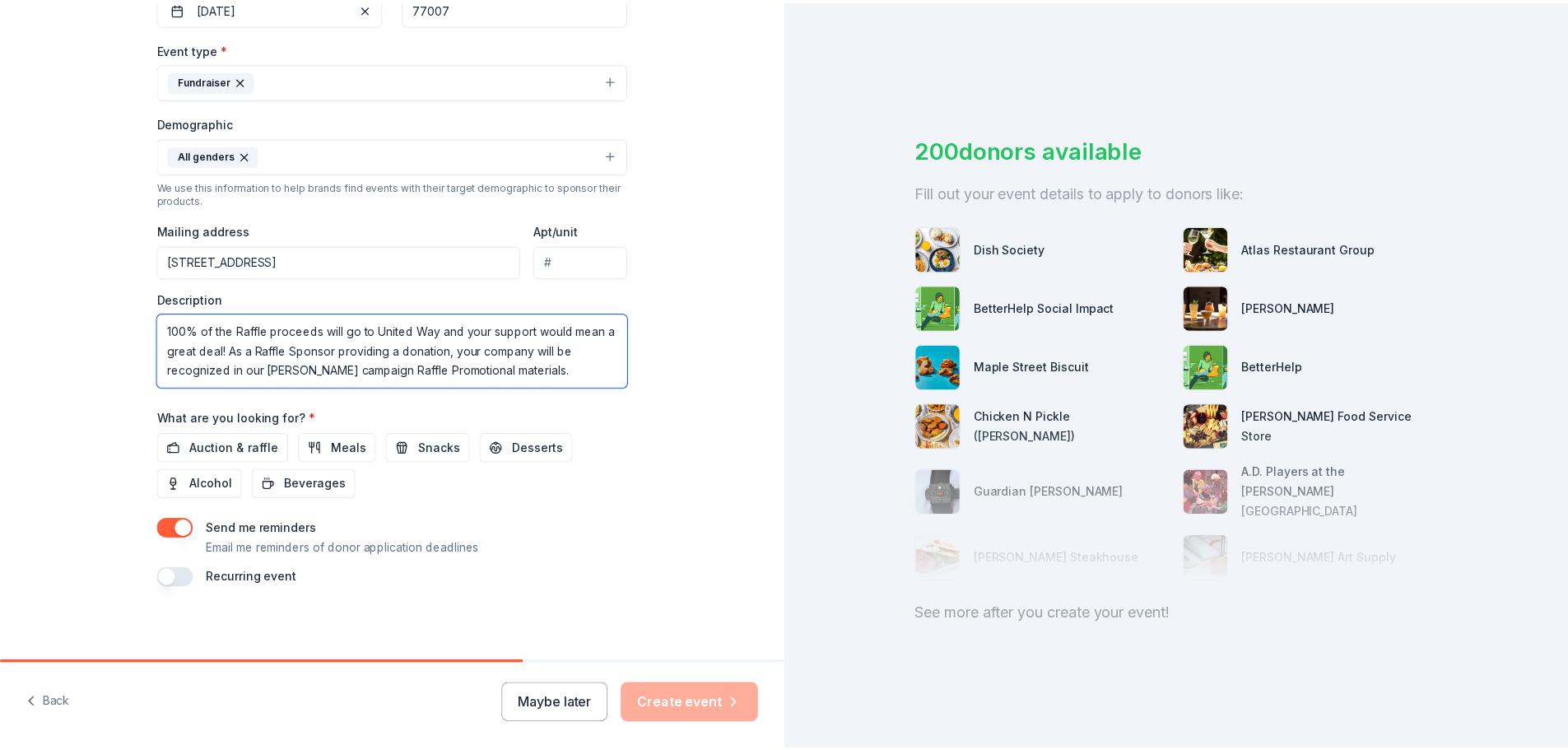
scroll to position [438, 0]
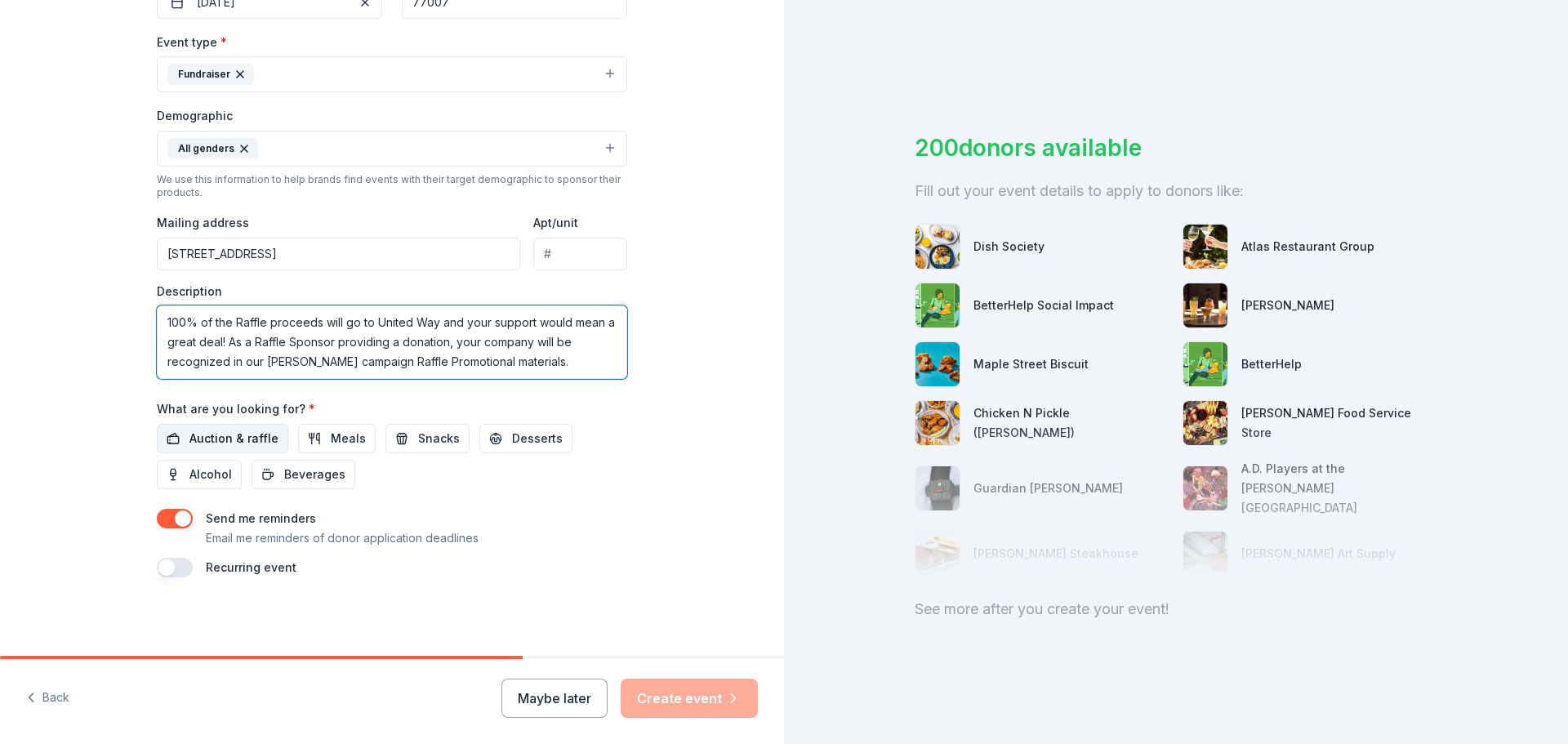
type textarea "100% of the Raffle proceeds will go to United Way and your support would mean a…"
click at [219, 438] on span "Auction & raffle" at bounding box center [234, 438] width 89 height 19
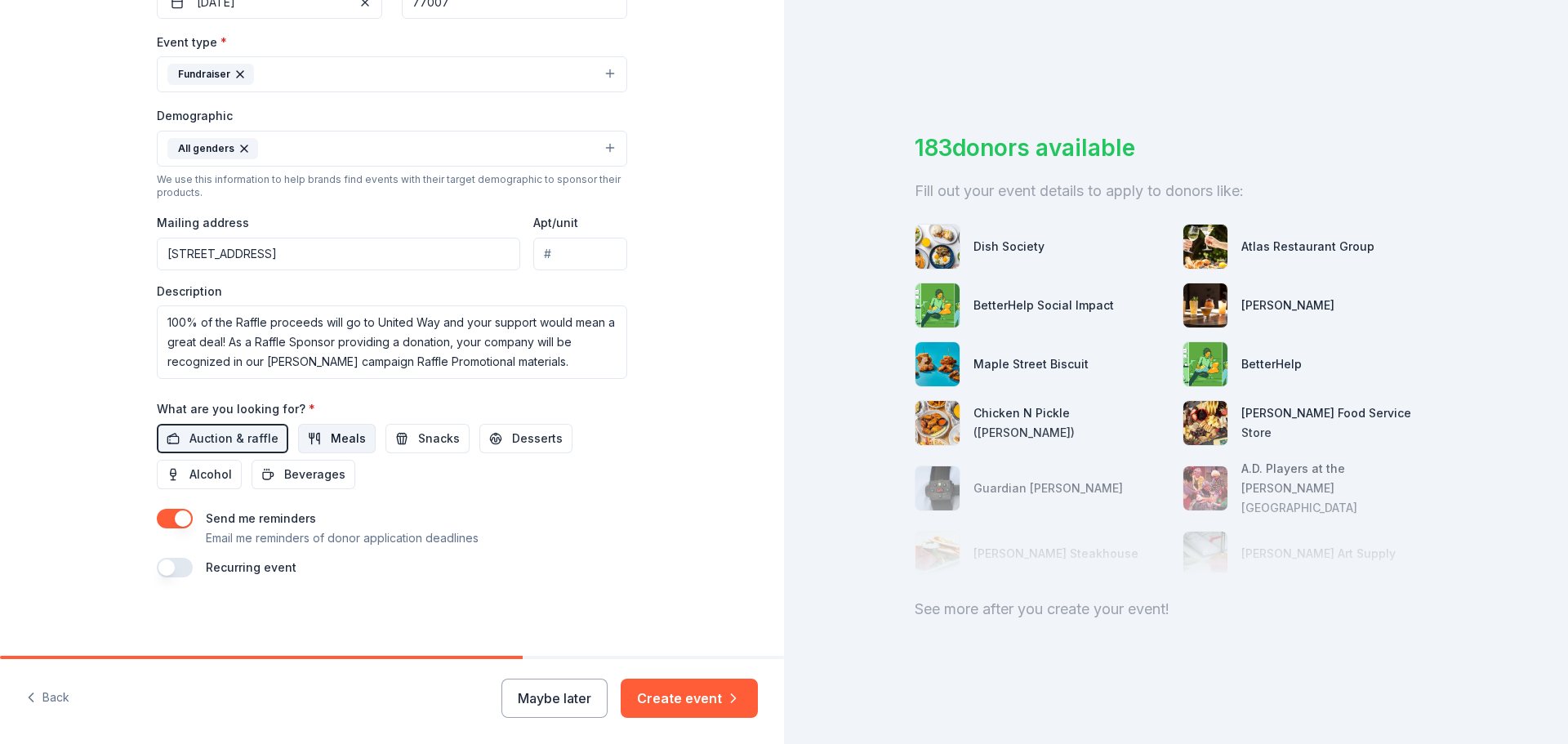
click at [331, 437] on span "Meals" at bounding box center [348, 438] width 35 height 19
click at [206, 469] on span "Alcohol" at bounding box center [210, 473] width 43 height 19
click at [699, 694] on button "Create event" at bounding box center [689, 698] width 137 height 39
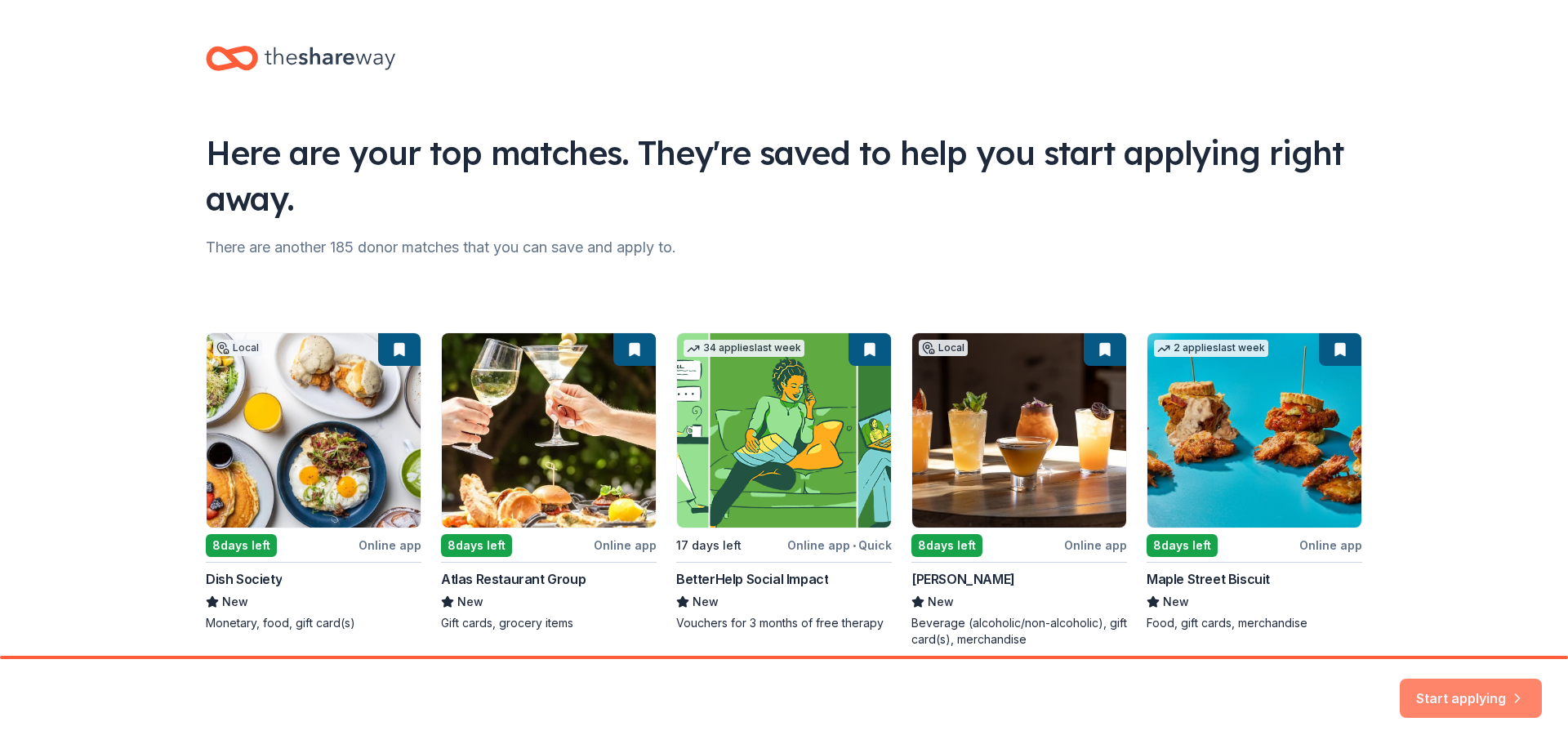
click at [1460, 686] on button "Start applying" at bounding box center [1471, 688] width 142 height 39
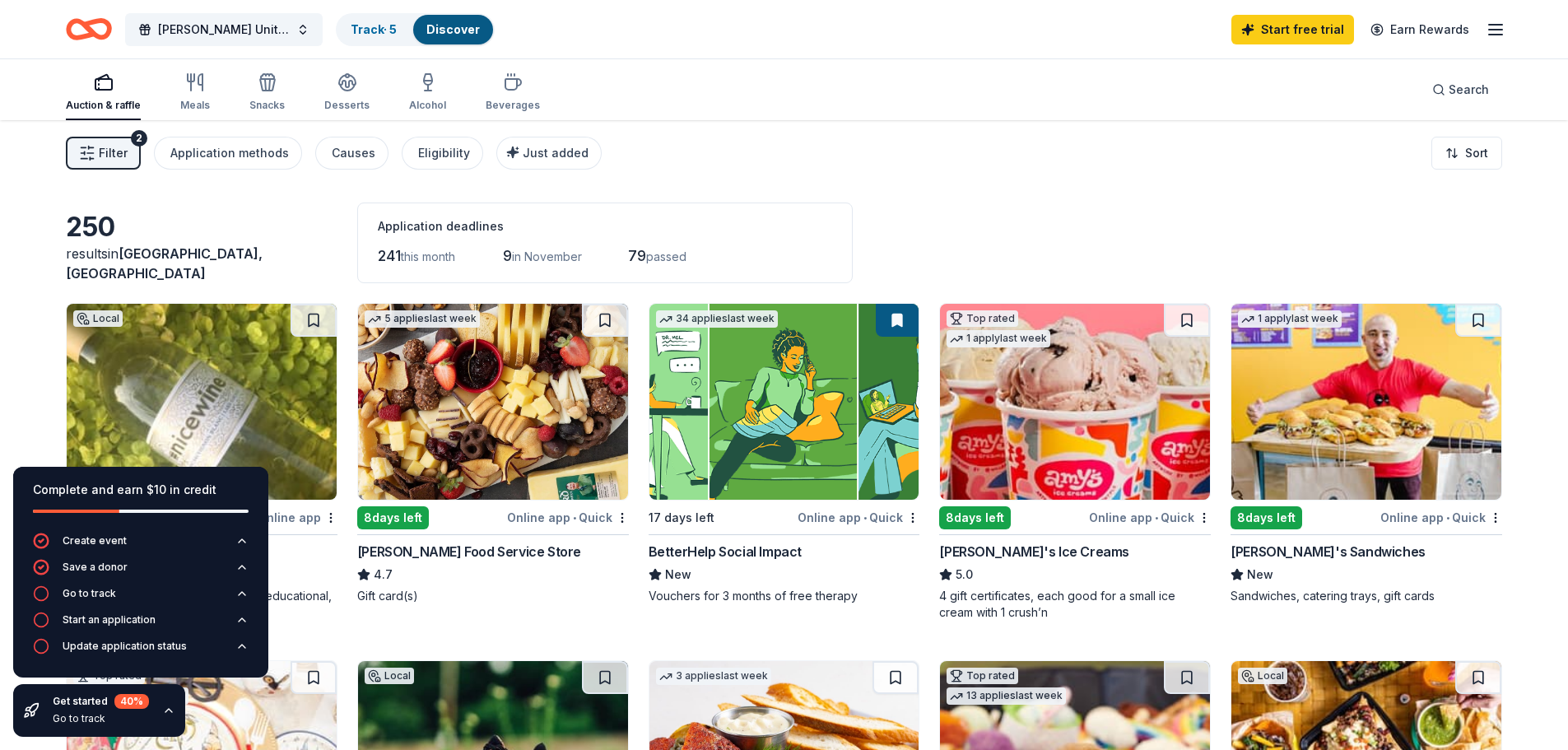
click at [232, 378] on img at bounding box center [201, 402] width 270 height 196
click at [1104, 371] on img at bounding box center [1075, 402] width 270 height 196
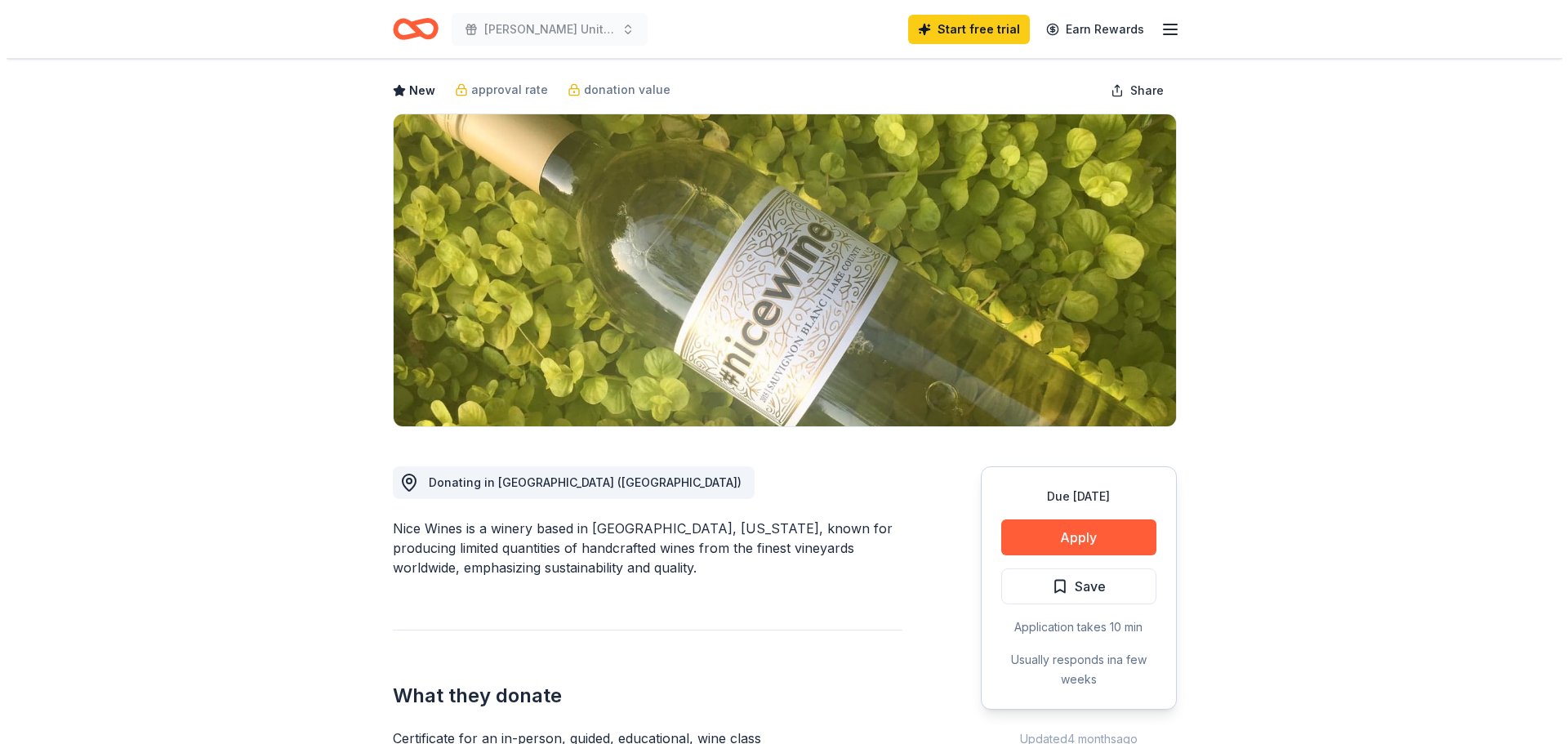
scroll to position [163, 0]
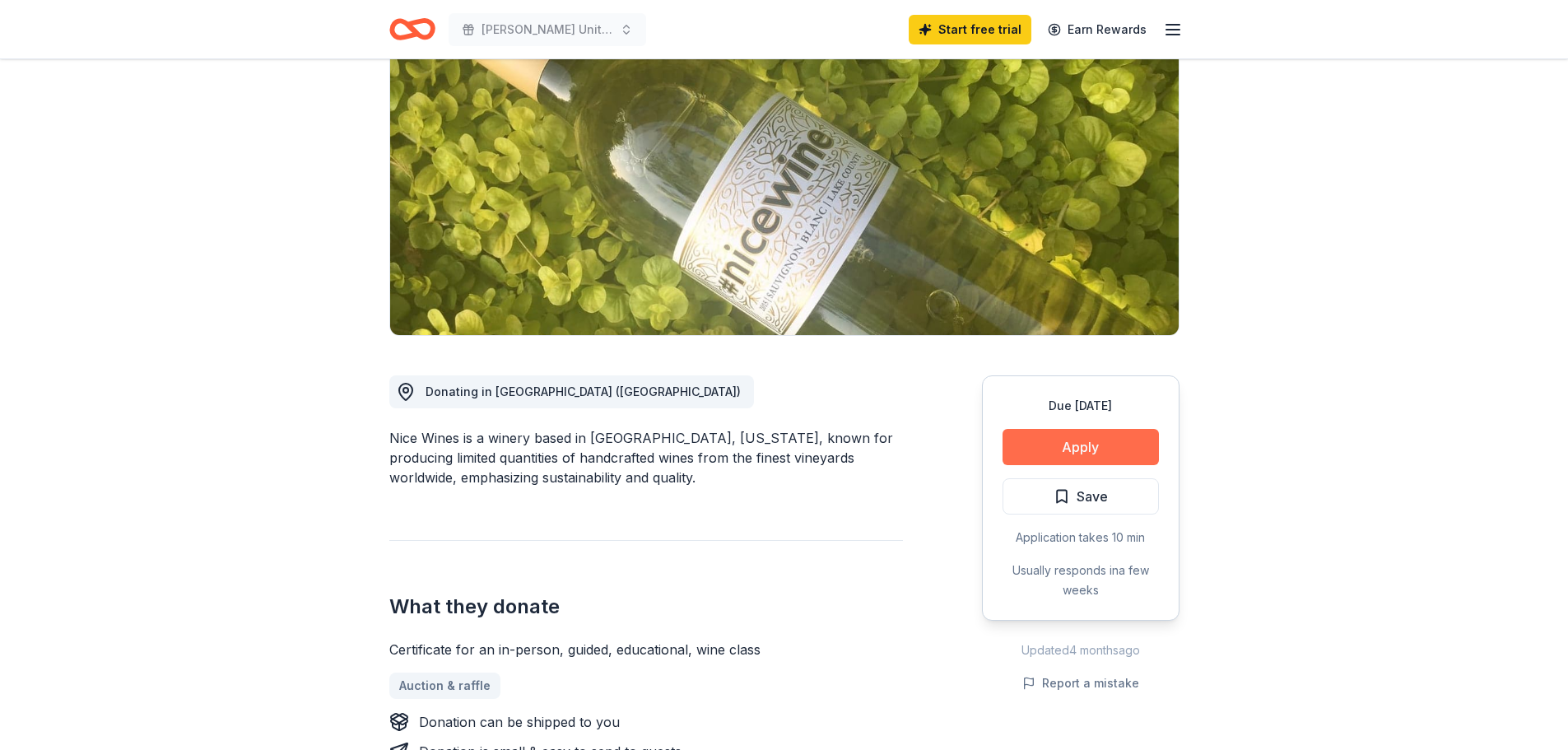
click at [1095, 445] on button "Apply" at bounding box center [1080, 446] width 156 height 36
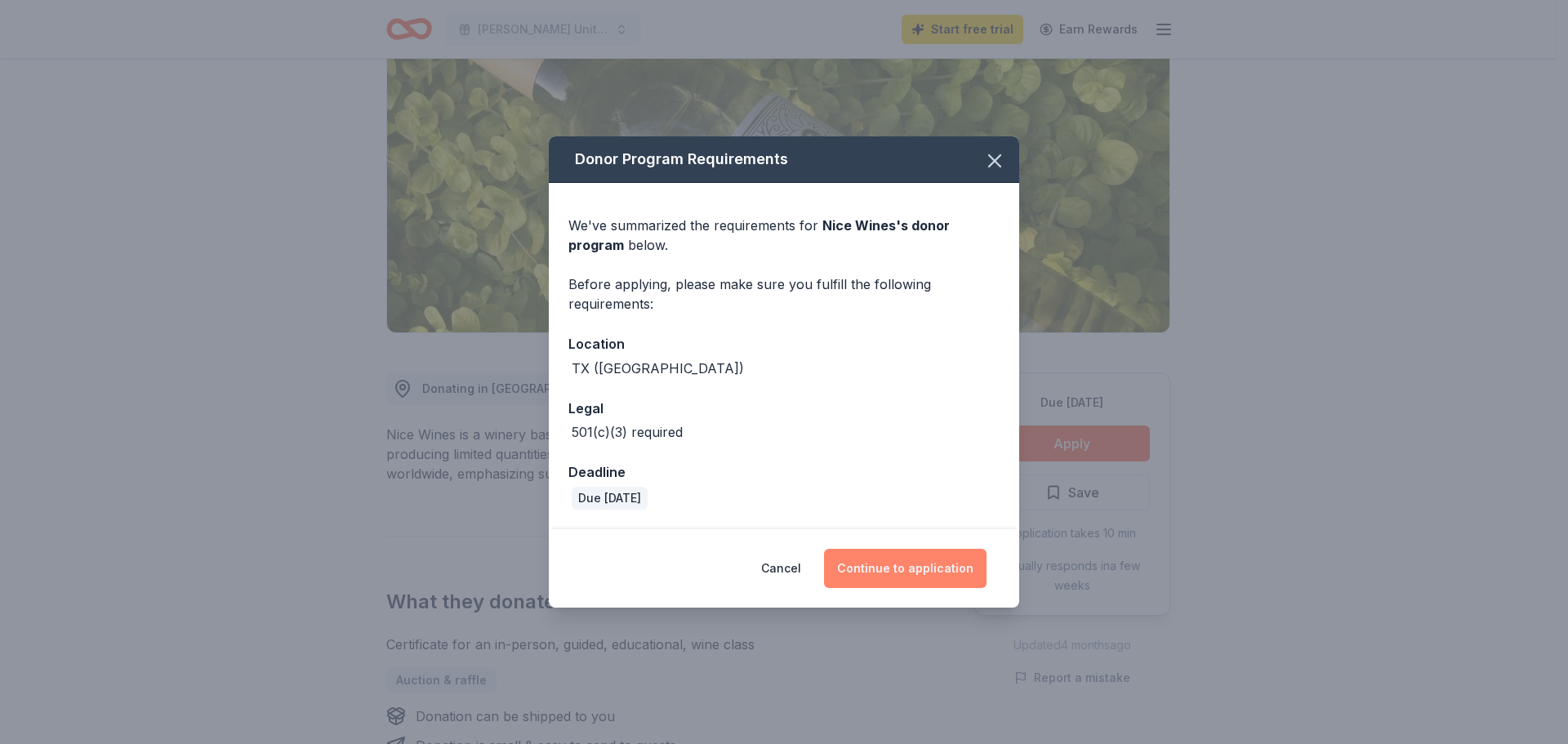
click at [929, 562] on button "Continue to application" at bounding box center [904, 568] width 162 height 39
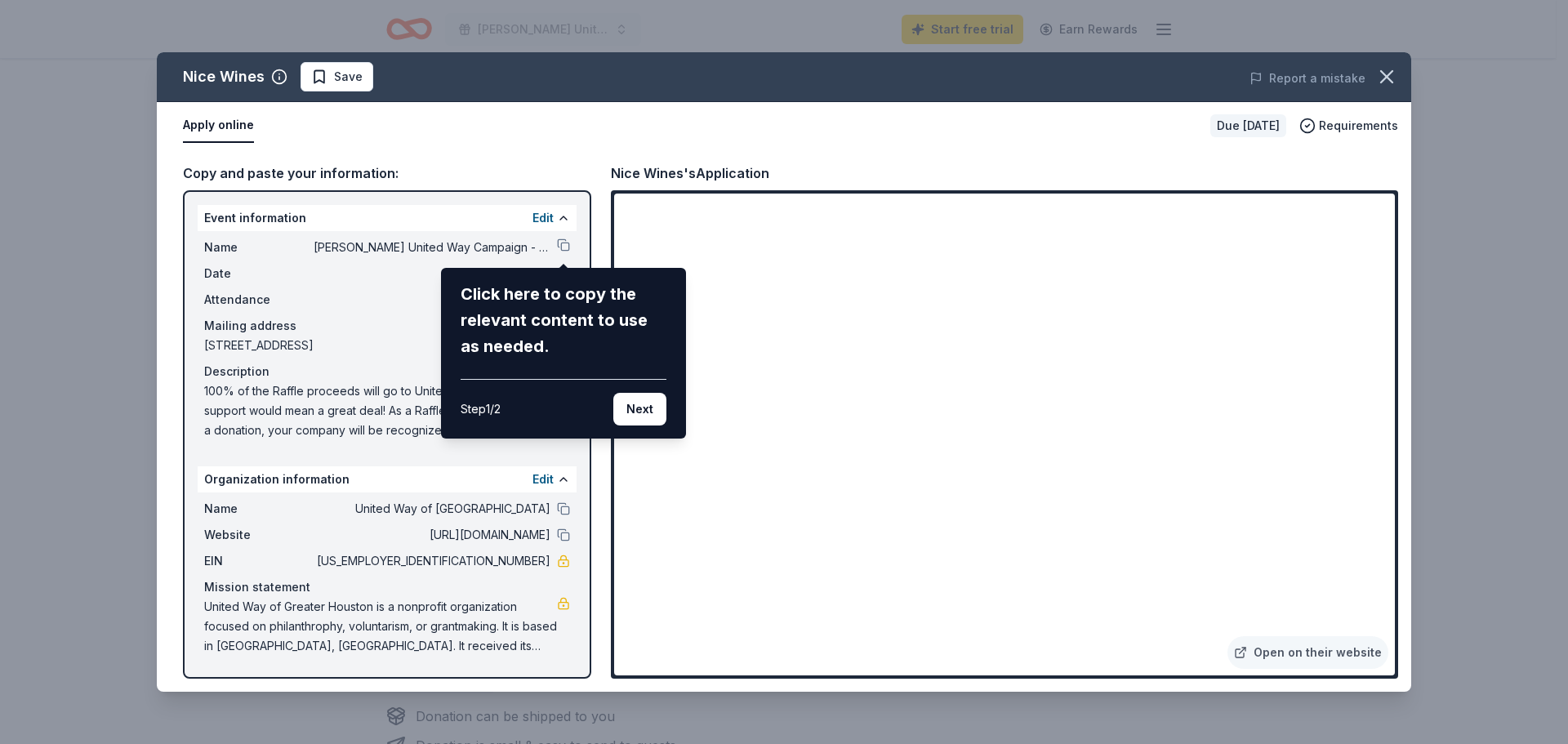
click at [565, 245] on div "Nice Wines Save Report a mistake Apply online Due in 17 days Requirements Copy …" at bounding box center [784, 372] width 1255 height 639
click at [561, 254] on div "Nice Wines Save Report a mistake Apply online Due in 17 days Requirements Copy …" at bounding box center [784, 372] width 1255 height 639
click at [625, 414] on button "Next" at bounding box center [639, 409] width 53 height 32
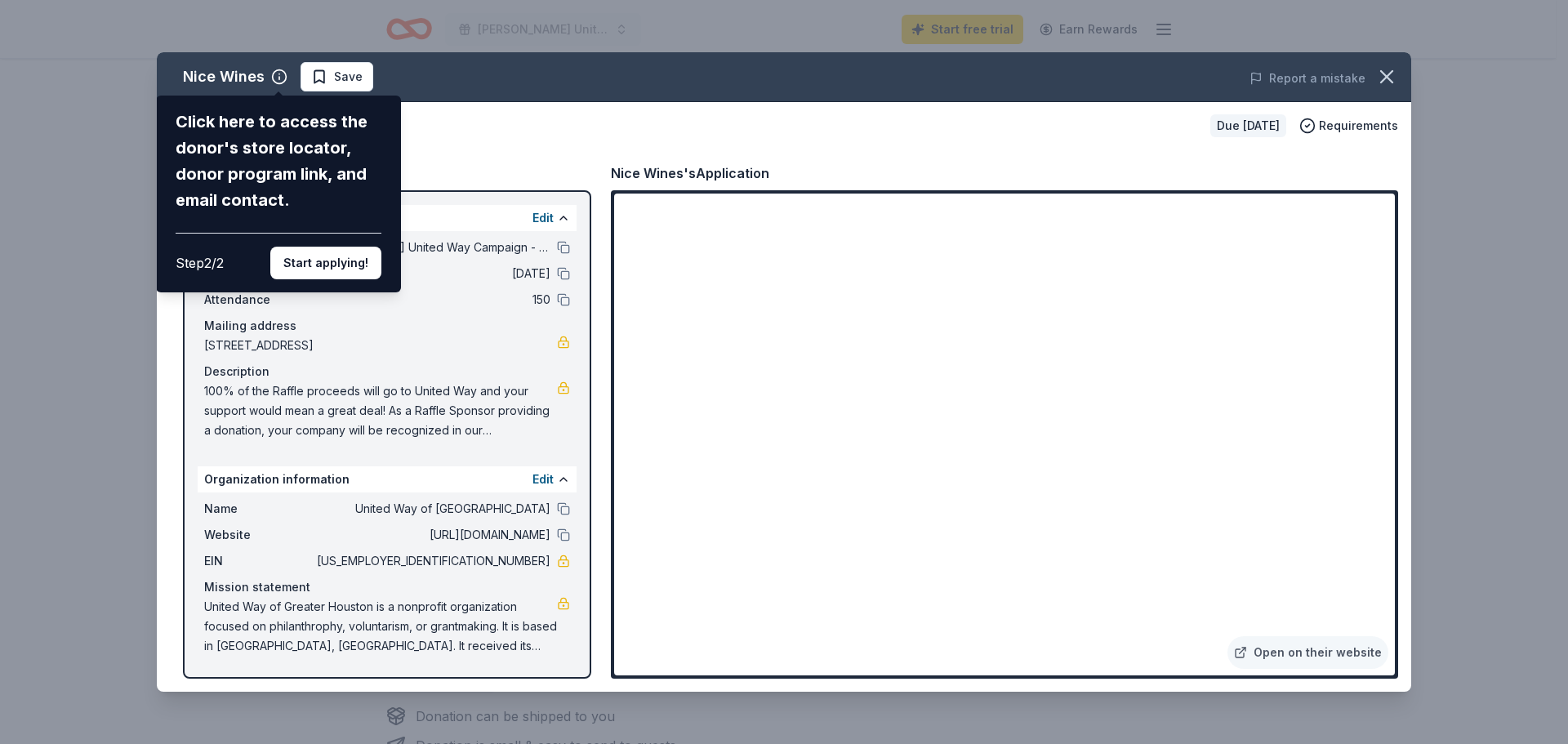
click at [561, 246] on div "Nice Wines Click here to access the donor's store locator, donor program link, …" at bounding box center [784, 372] width 1255 height 639
drag, startPoint x: 1387, startPoint y: 279, endPoint x: 1388, endPoint y: 368, distance: 89.0
click at [1387, 377] on div "Nice Wines Click here to access the donor's store locator, donor program link, …" at bounding box center [784, 372] width 1255 height 639
click at [339, 258] on button "Start applying!" at bounding box center [326, 262] width 111 height 32
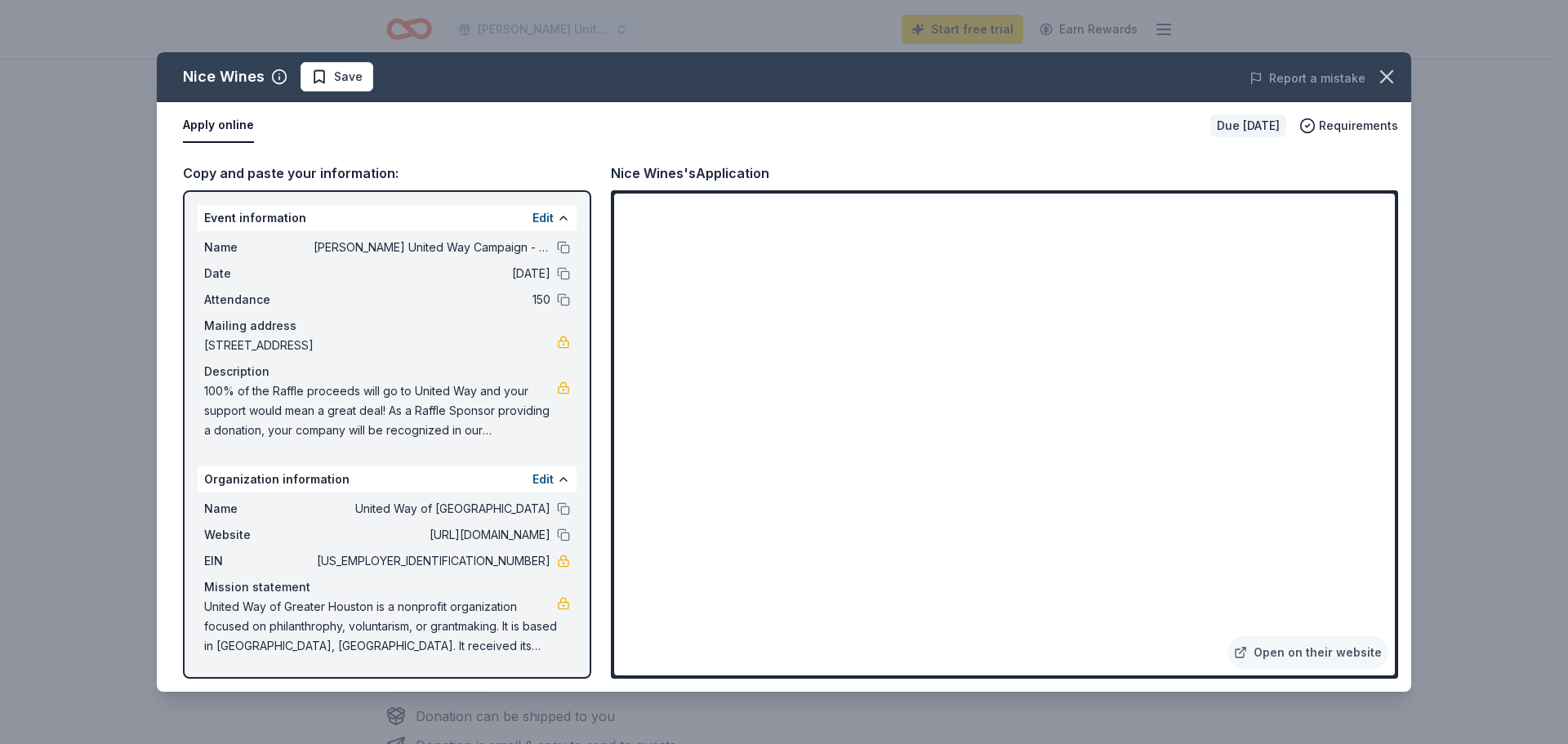
drag, startPoint x: 1385, startPoint y: 283, endPoint x: 1396, endPoint y: 335, distance: 53.2
click at [1396, 335] on div "Nice Wines Save Report a mistake Apply online Due in 17 days Requirements Copy …" at bounding box center [784, 372] width 1255 height 639
drag, startPoint x: 878, startPoint y: 630, endPoint x: 1147, endPoint y: 633, distance: 269.0
click at [879, 630] on div "Nice Wines Save Report a mistake Apply online Due in 17 days Requirements Copy …" at bounding box center [784, 372] width 1255 height 639
click at [1233, 636] on div "Nice Wines Save Report a mistake Apply online Due in 17 days Requirements Copy …" at bounding box center [784, 372] width 1255 height 639
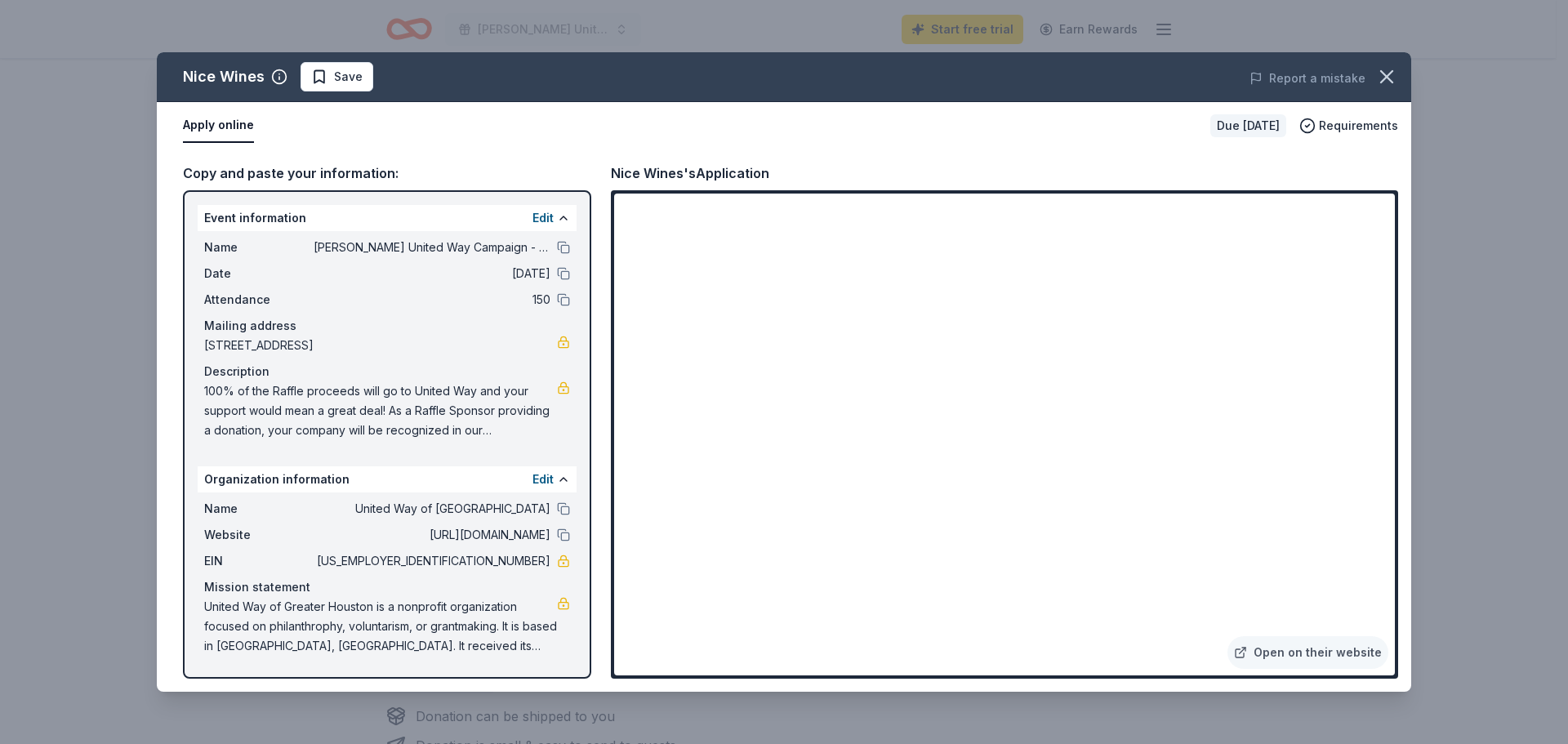
click at [1229, 549] on div "Nice Wines Save Report a mistake Apply online Due in 17 days Requirements Copy …" at bounding box center [784, 372] width 1255 height 639
click at [1247, 124] on div "Nice Wines Save Report a mistake Apply online Due in 17 days Requirements Copy …" at bounding box center [784, 372] width 1255 height 639
click at [1354, 120] on div "Nice Wines Save Report a mistake Apply online Due in 17 days Requirements Copy …" at bounding box center [784, 372] width 1255 height 639
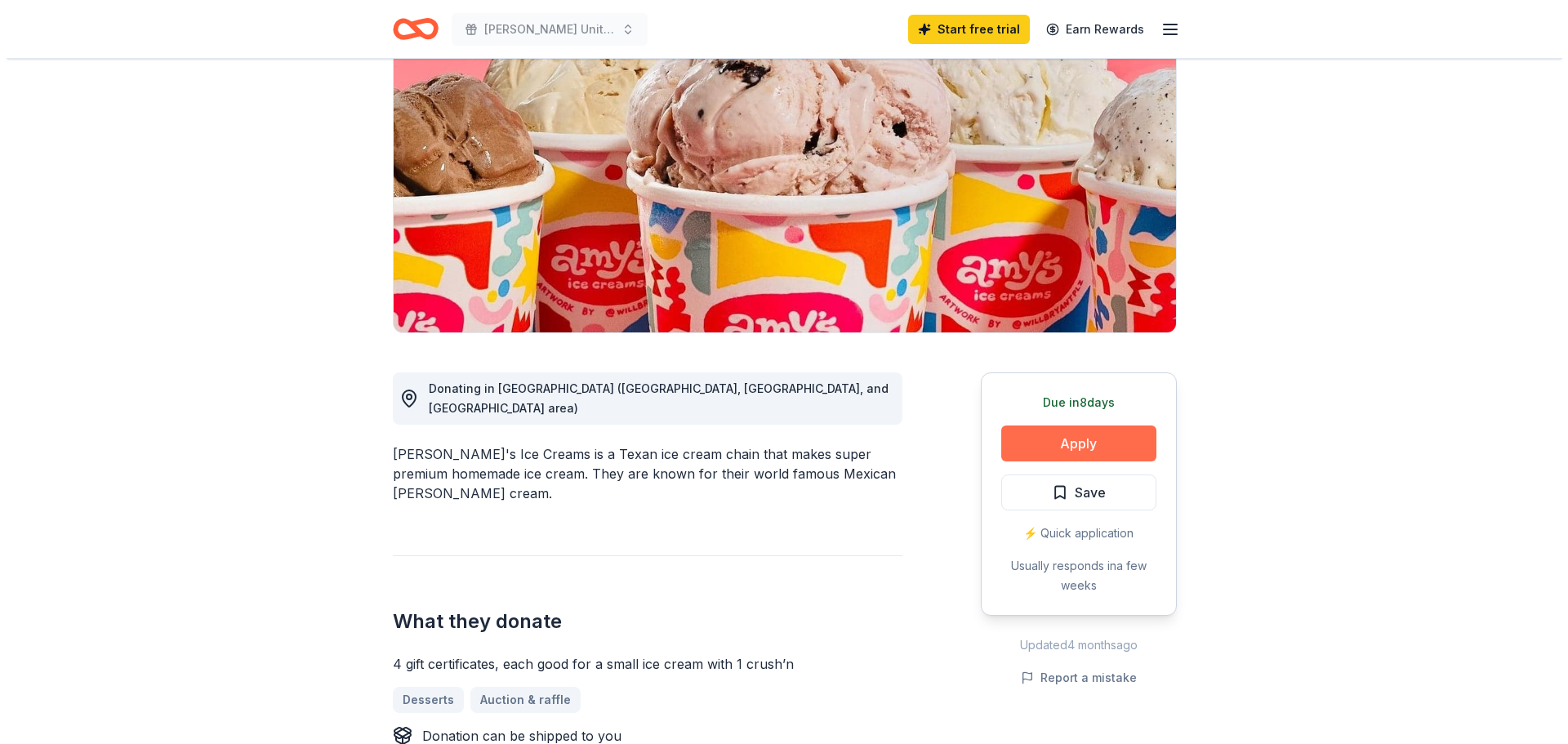
scroll to position [163, 0]
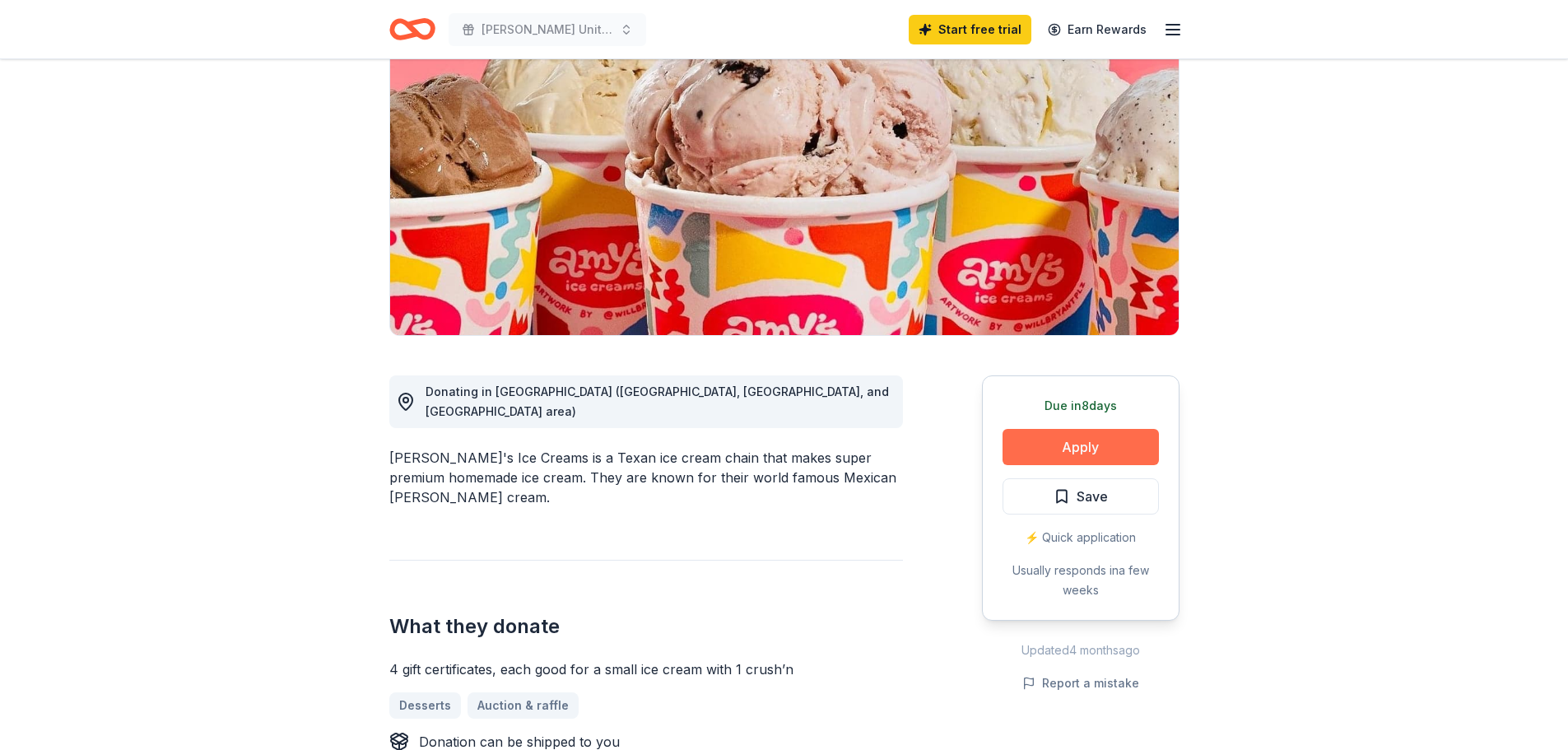
click at [1065, 449] on button "Apply" at bounding box center [1080, 446] width 156 height 36
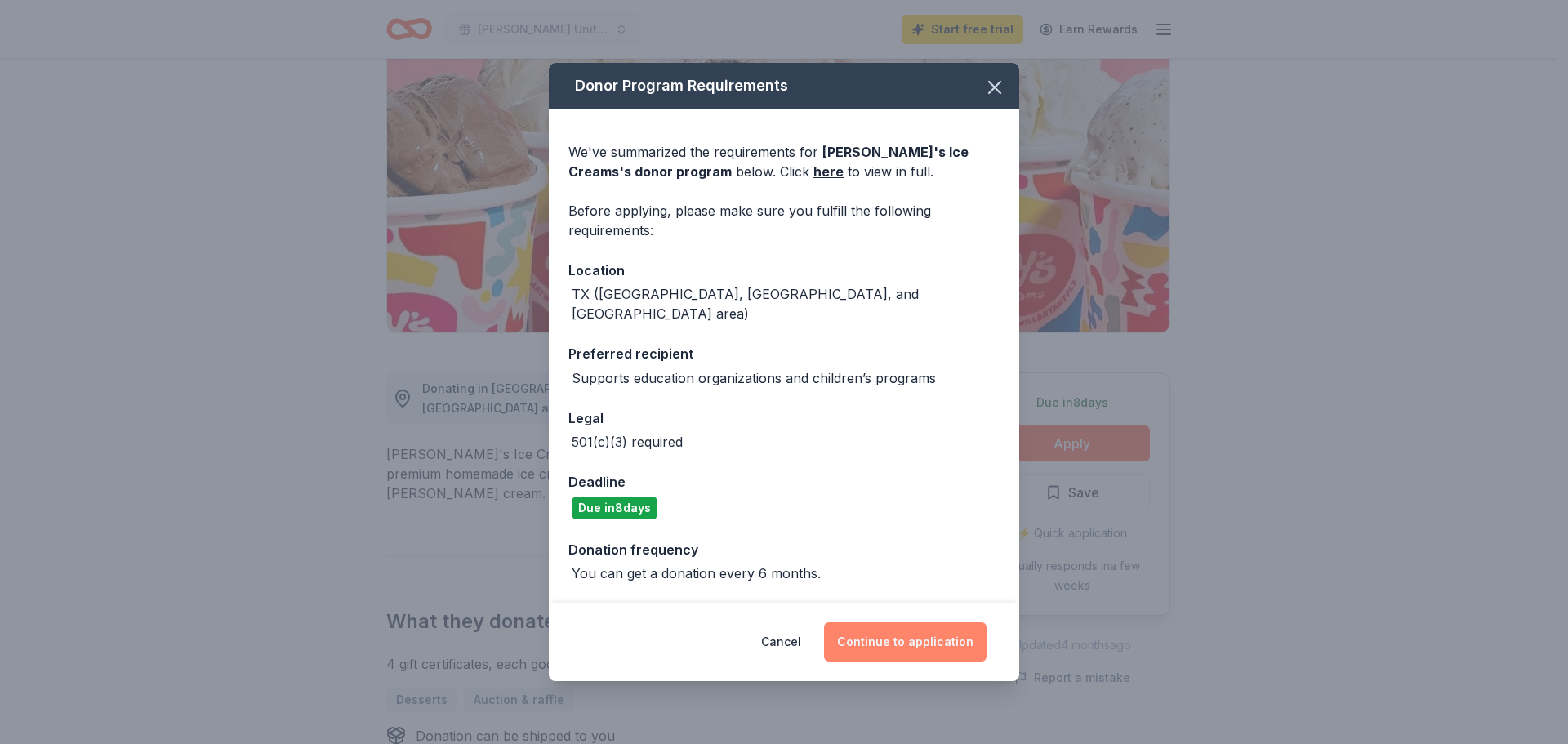
click at [905, 630] on button "Continue to application" at bounding box center [904, 642] width 162 height 39
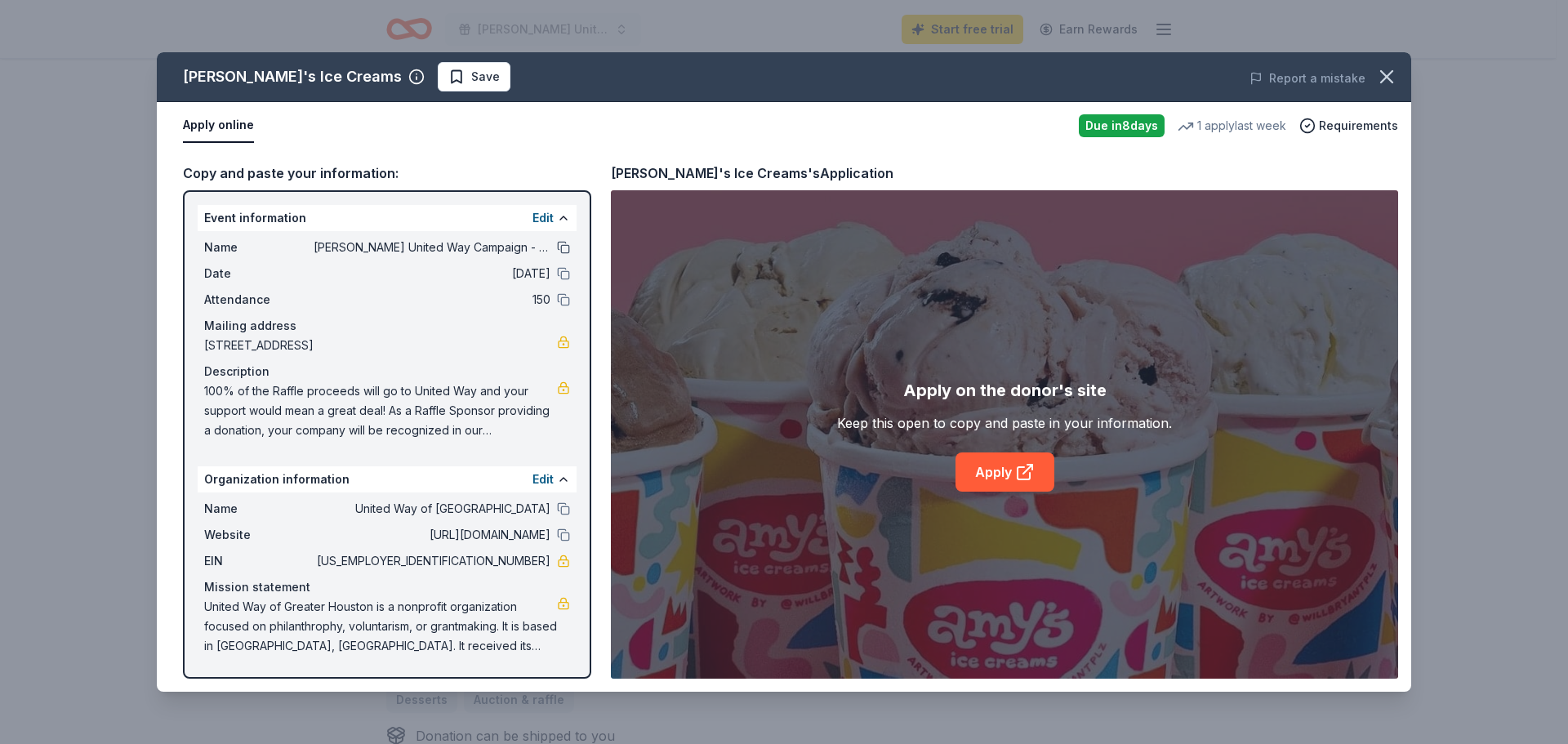
click at [558, 247] on button at bounding box center [563, 247] width 13 height 13
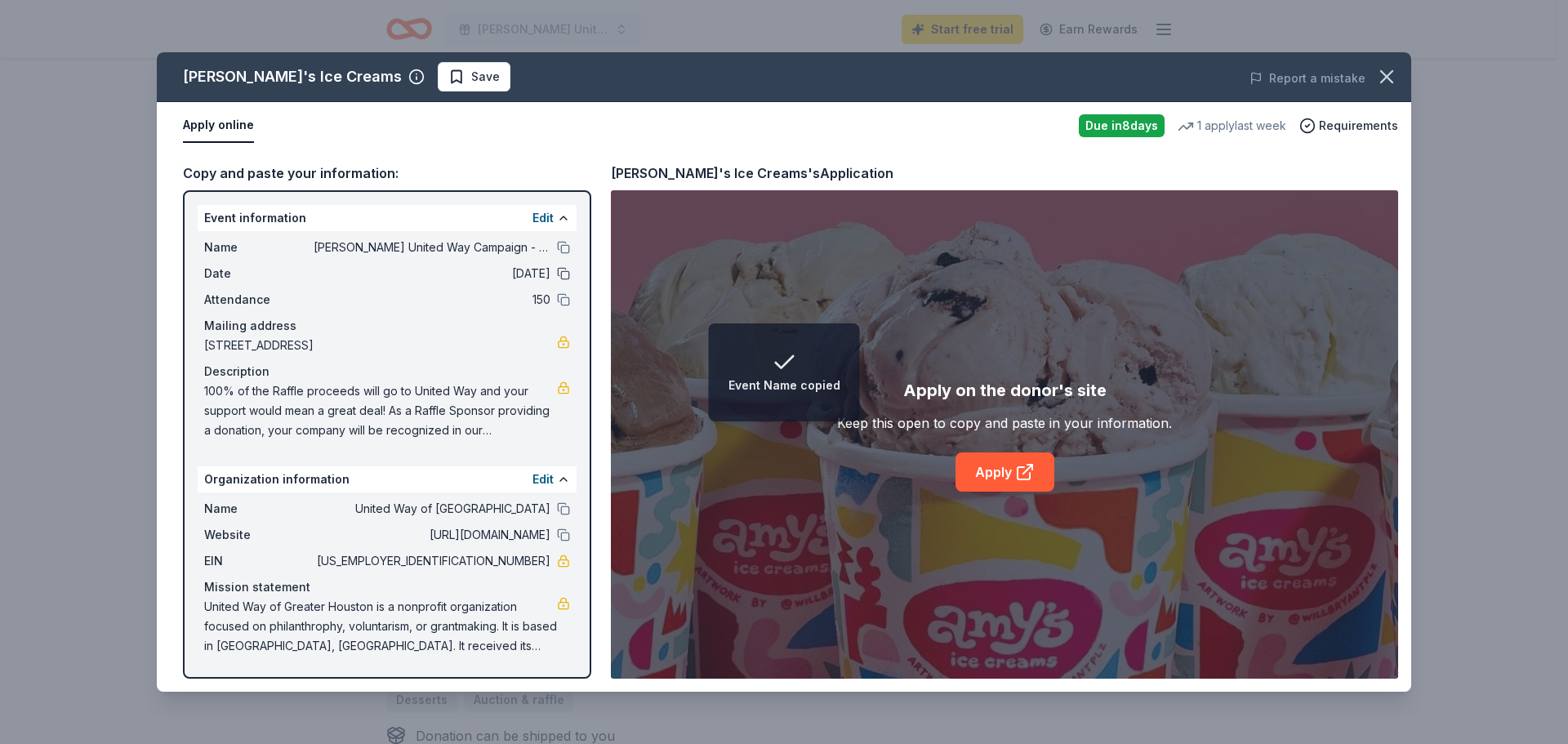
click at [566, 273] on button at bounding box center [563, 273] width 13 height 13
click at [564, 298] on button at bounding box center [563, 299] width 13 height 13
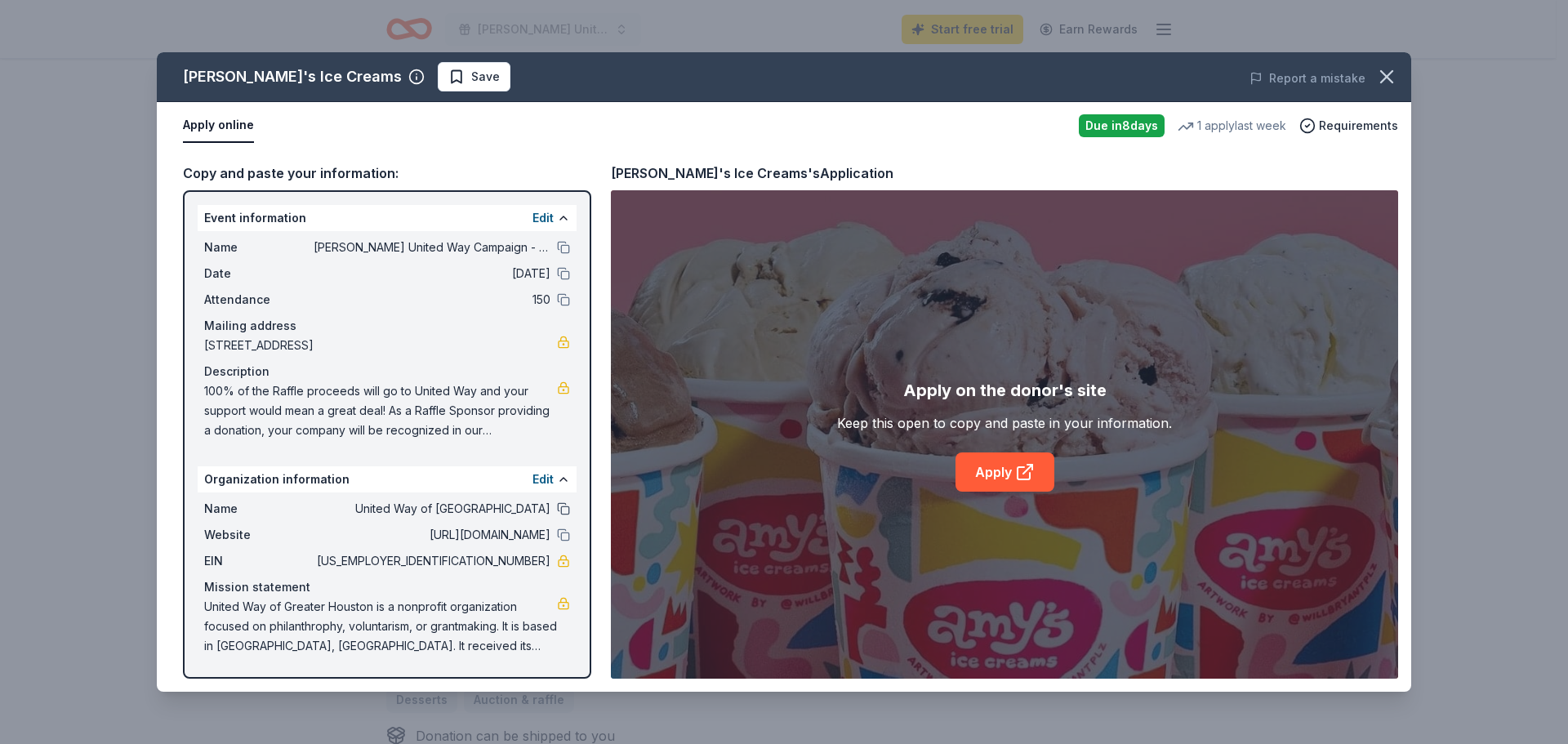
click at [561, 512] on button at bounding box center [563, 509] width 13 height 13
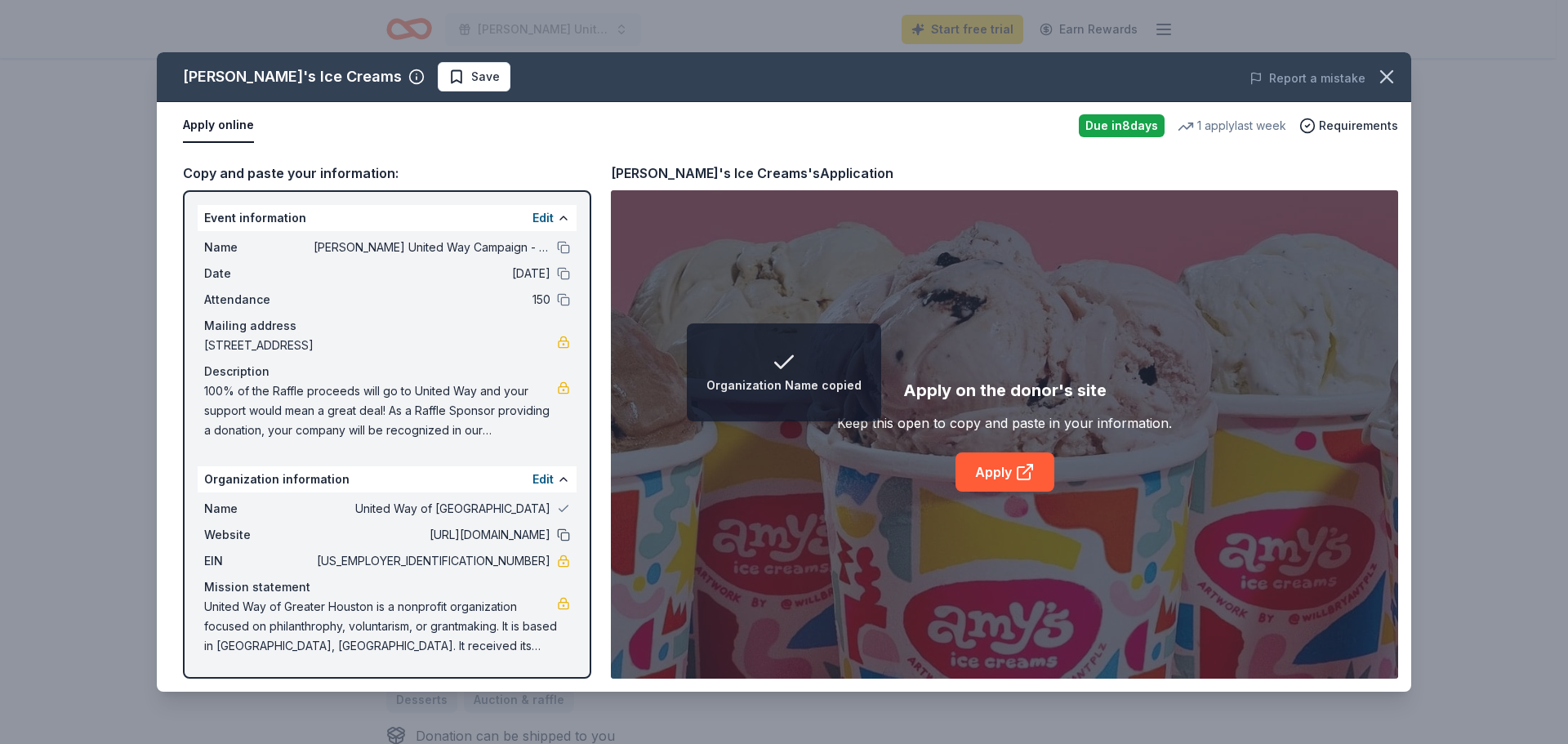
click at [563, 536] on button at bounding box center [563, 535] width 13 height 13
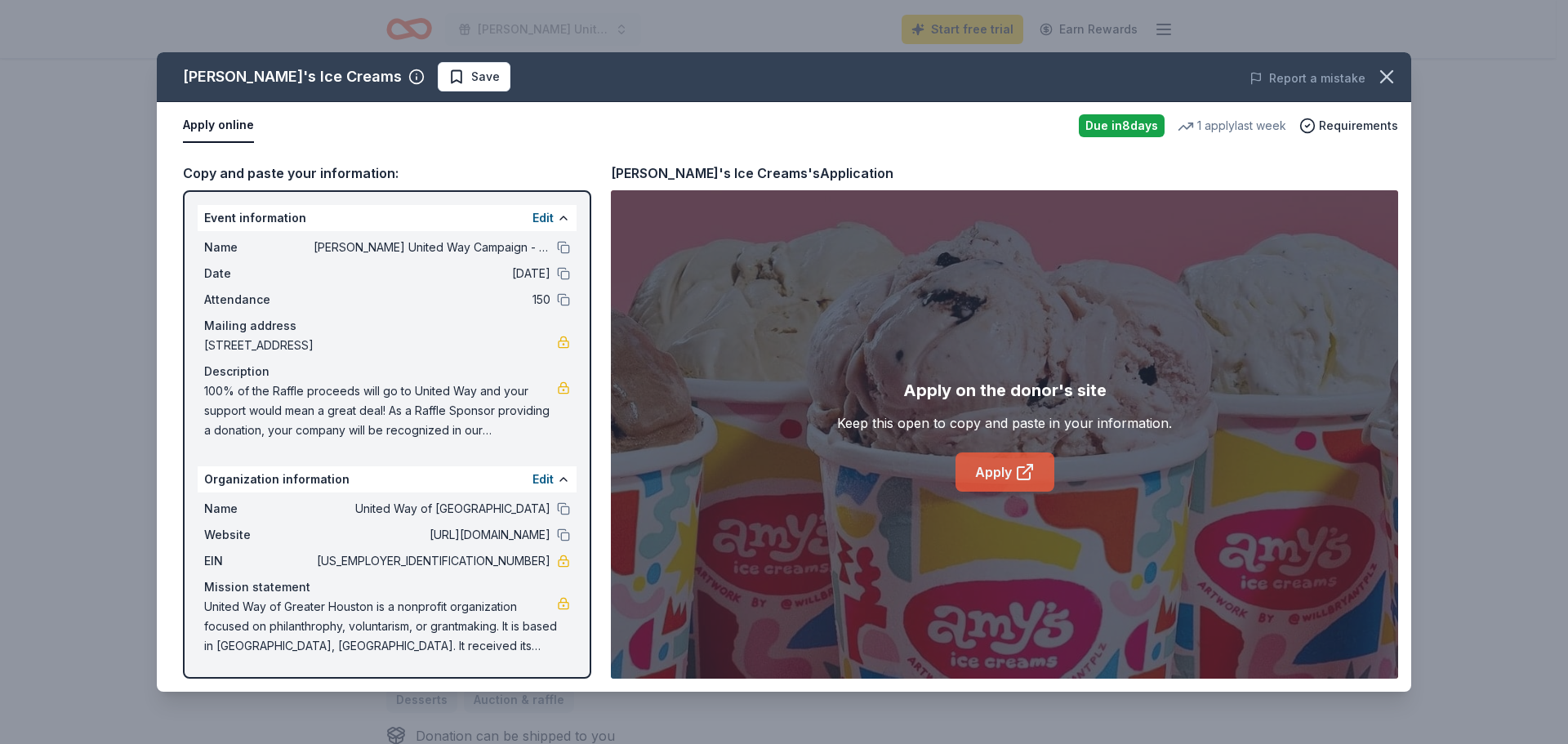
click at [988, 472] on link "Apply" at bounding box center [1005, 472] width 99 height 39
click at [1013, 473] on link "Apply" at bounding box center [1005, 472] width 99 height 39
